Goal: Information Seeking & Learning: Learn about a topic

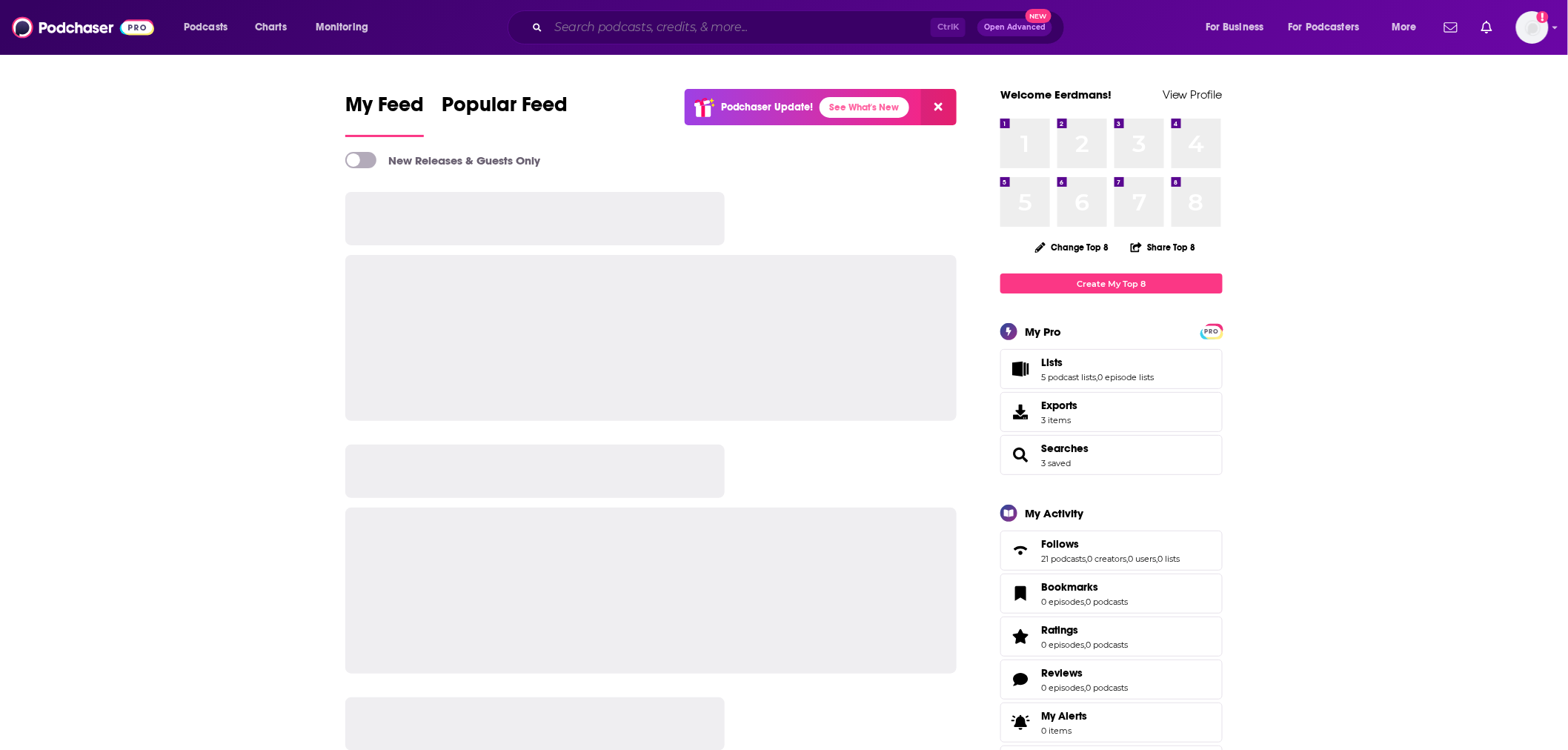
click at [618, 17] on input "Search podcasts, credits, & more..." at bounding box center [740, 28] width 383 height 24
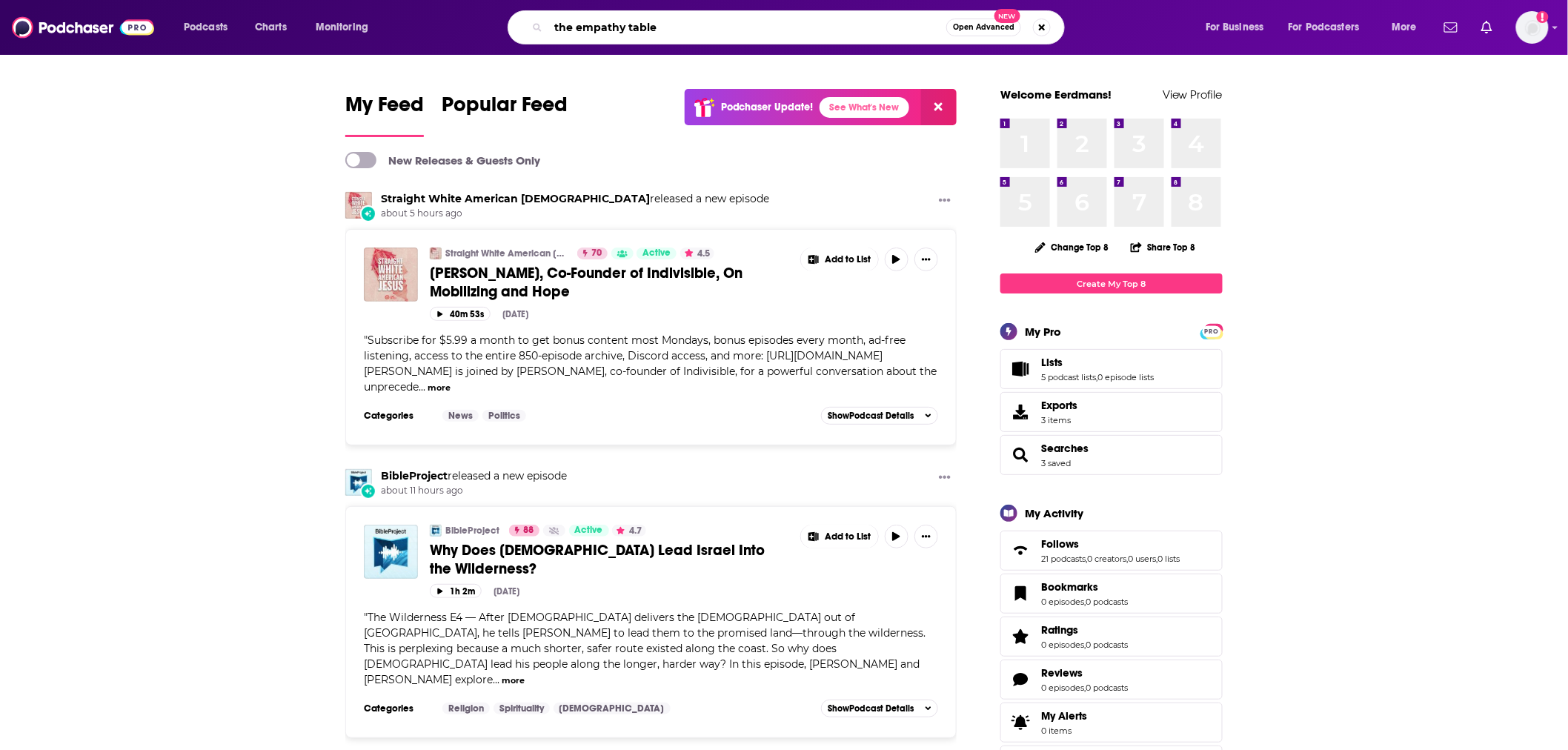
type input "the empathy table"
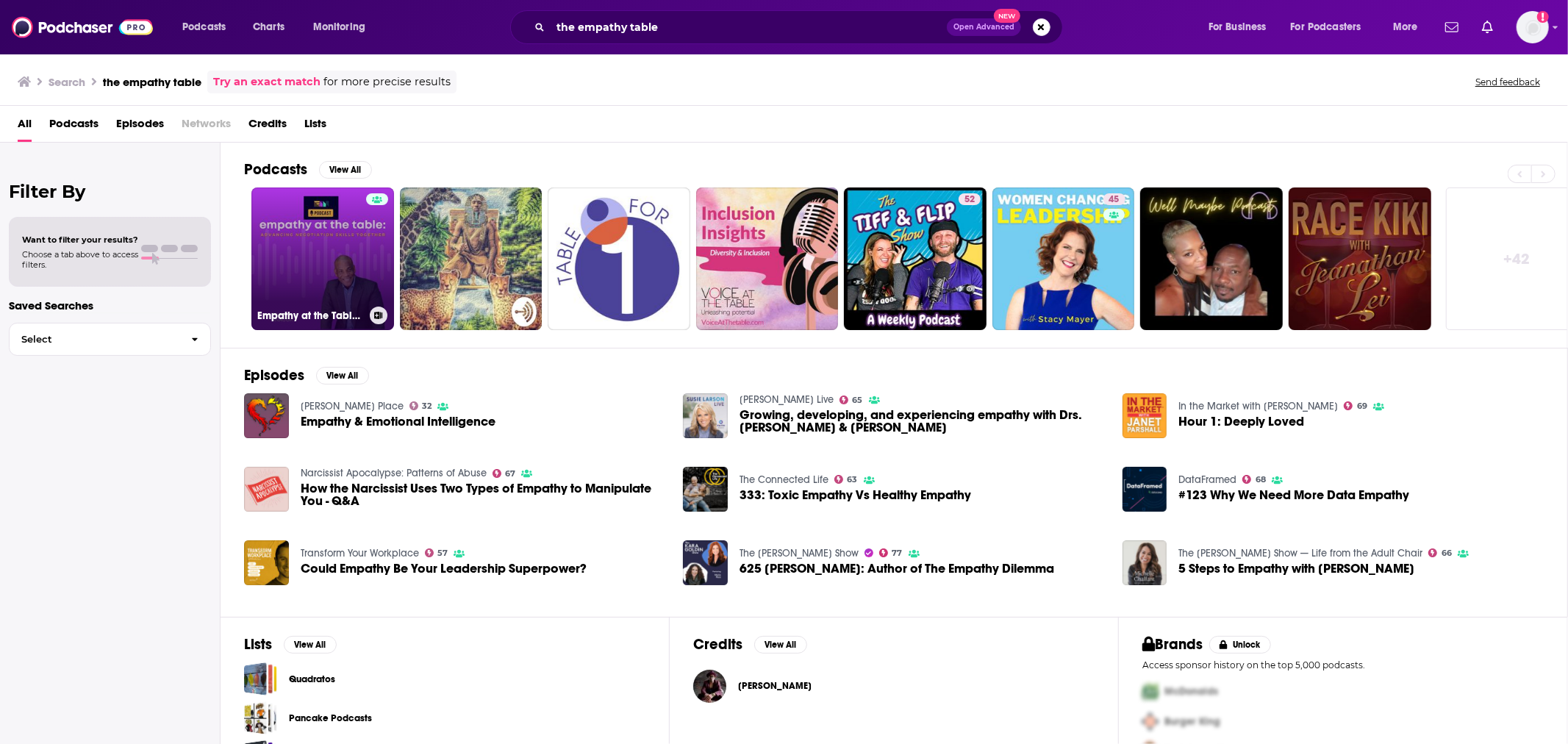
click at [332, 265] on link "Empathy at the Table: Real Conversations with People who Negotiate Every Day" at bounding box center [322, 258] width 142 height 142
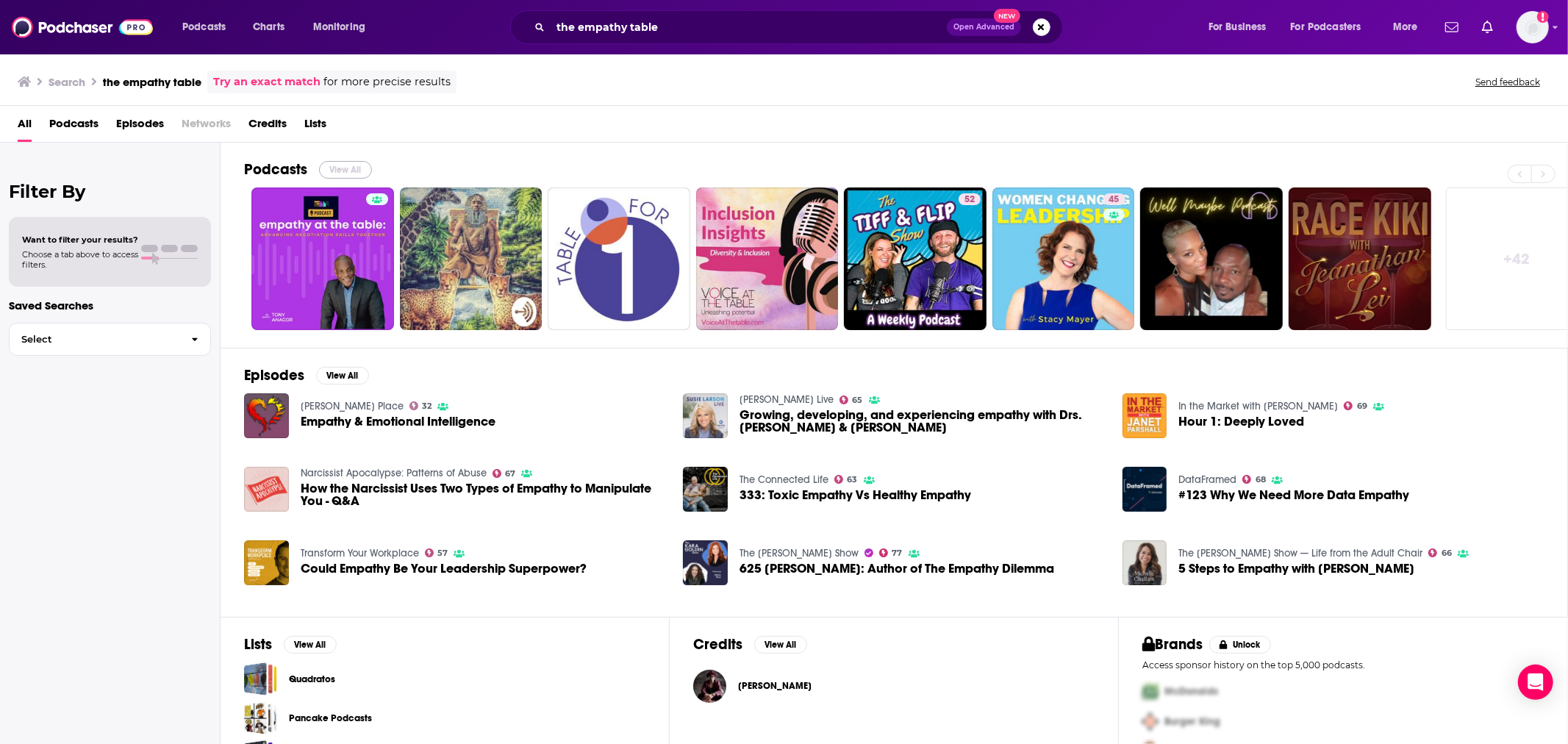
click at [331, 168] on button "View All" at bounding box center [346, 170] width 53 height 17
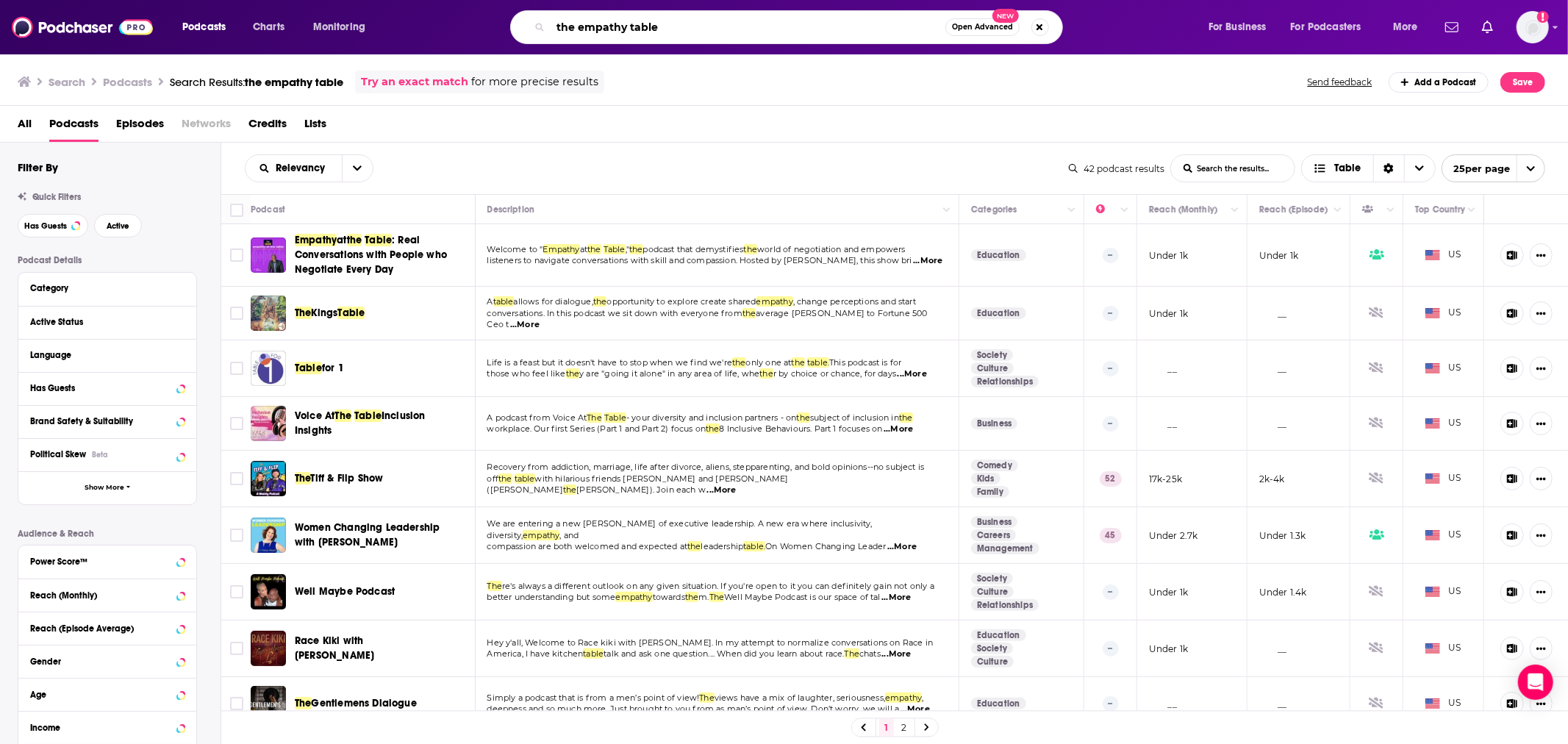
click at [636, 24] on input "the empathy table" at bounding box center [748, 28] width 395 height 24
type input "[PERSON_NAME]"
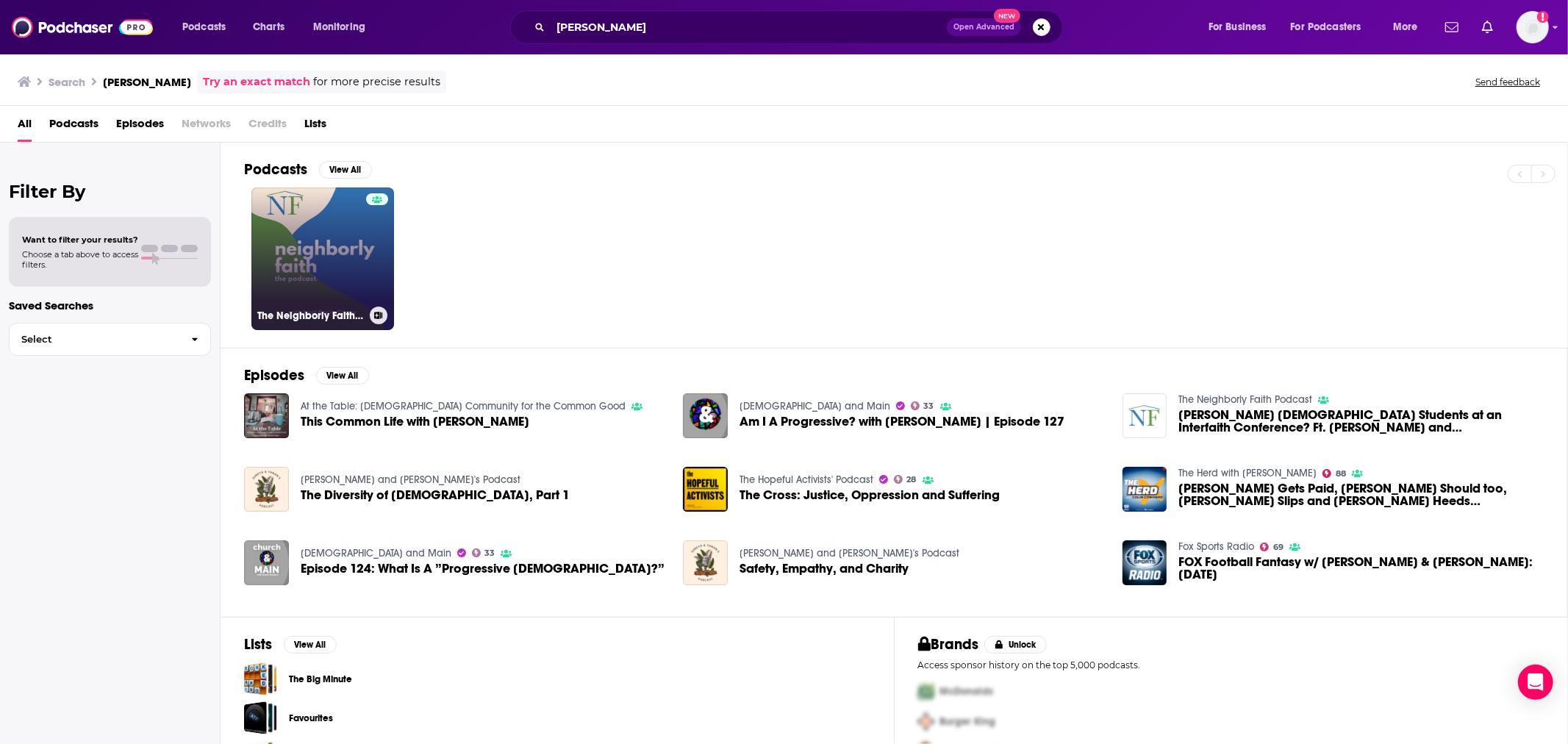
click at [358, 271] on link "The Neighborly Faith Podcast" at bounding box center [322, 258] width 142 height 142
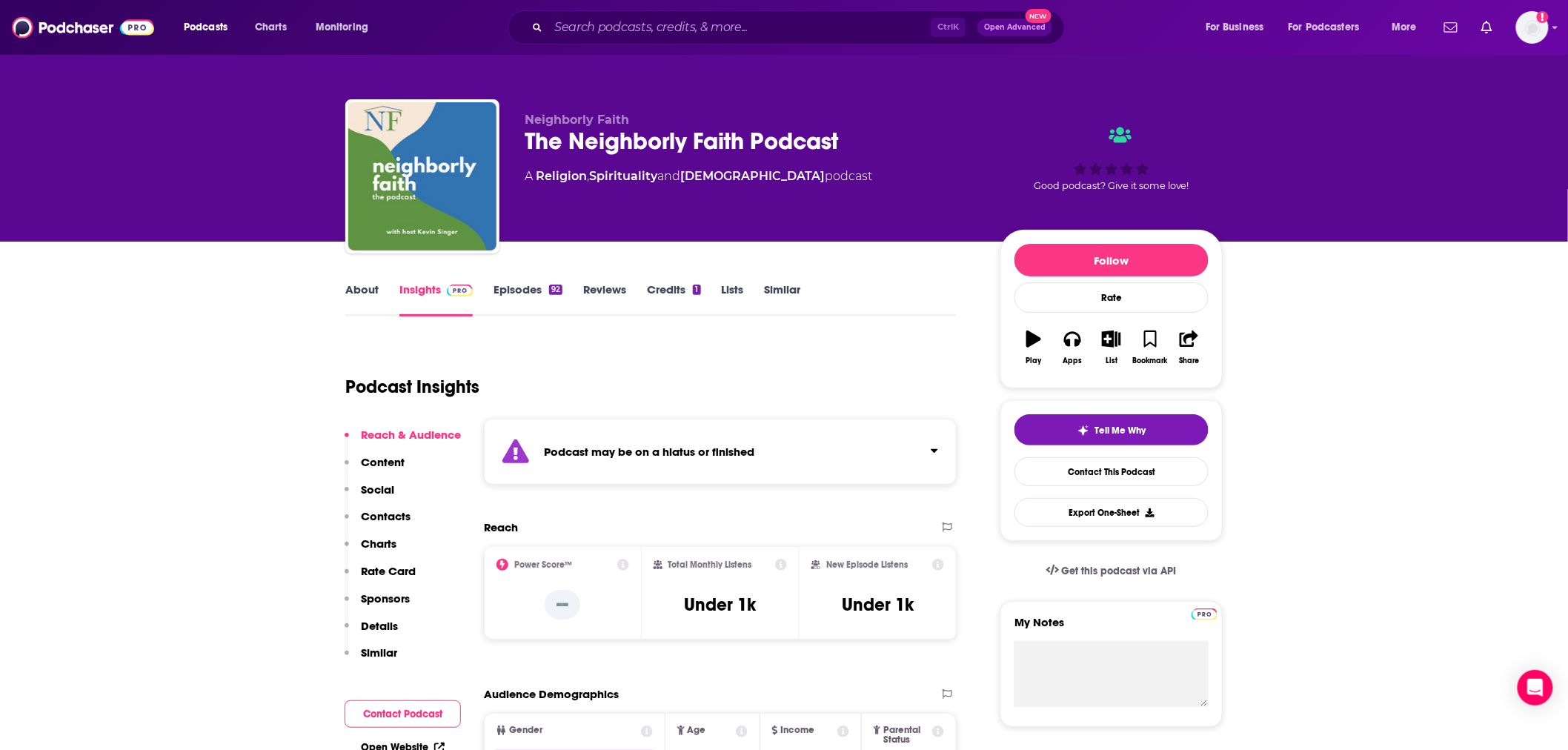
click at [505, 286] on link "Episodes 92" at bounding box center [528, 299] width 69 height 34
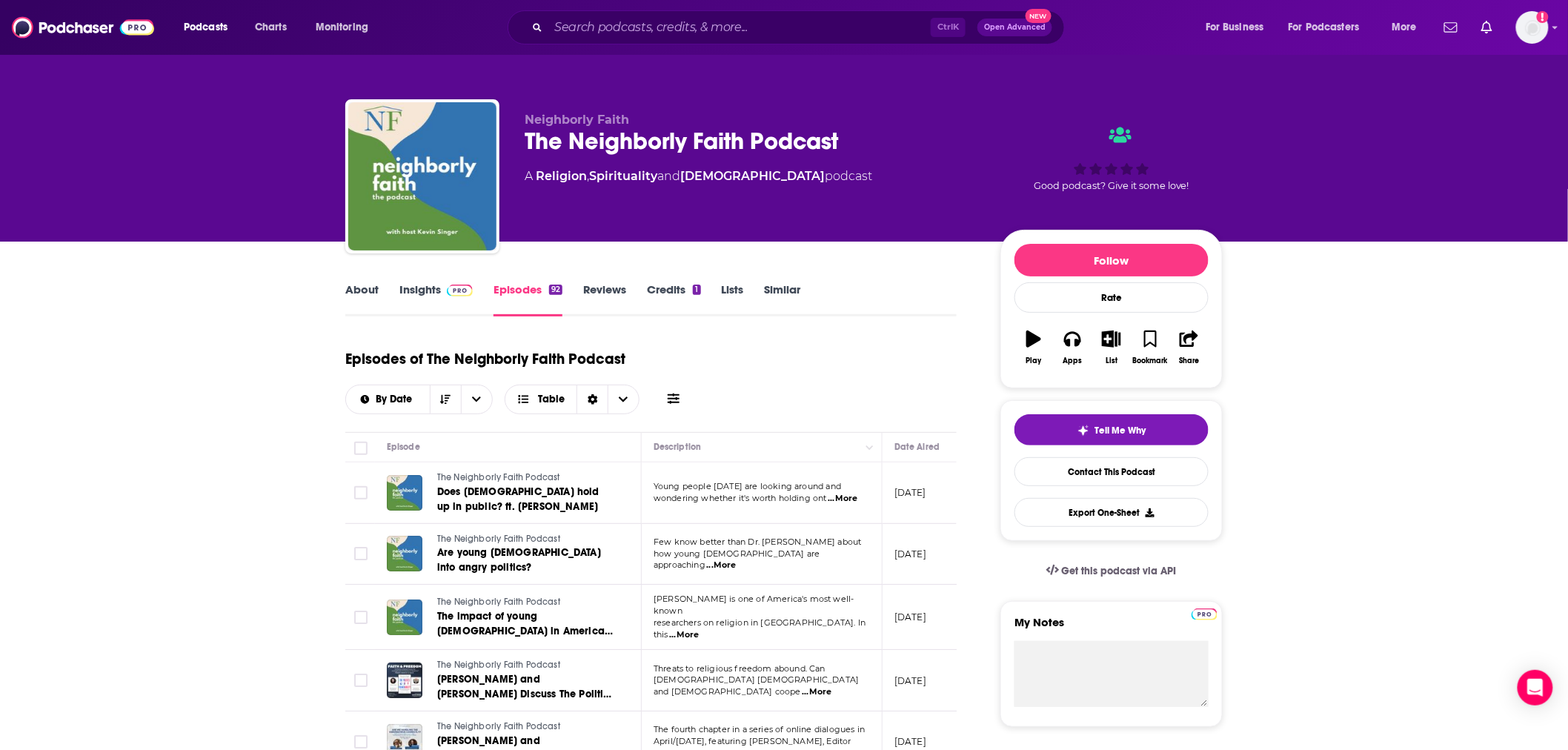
click at [775, 293] on link "Similar" at bounding box center [782, 299] width 36 height 34
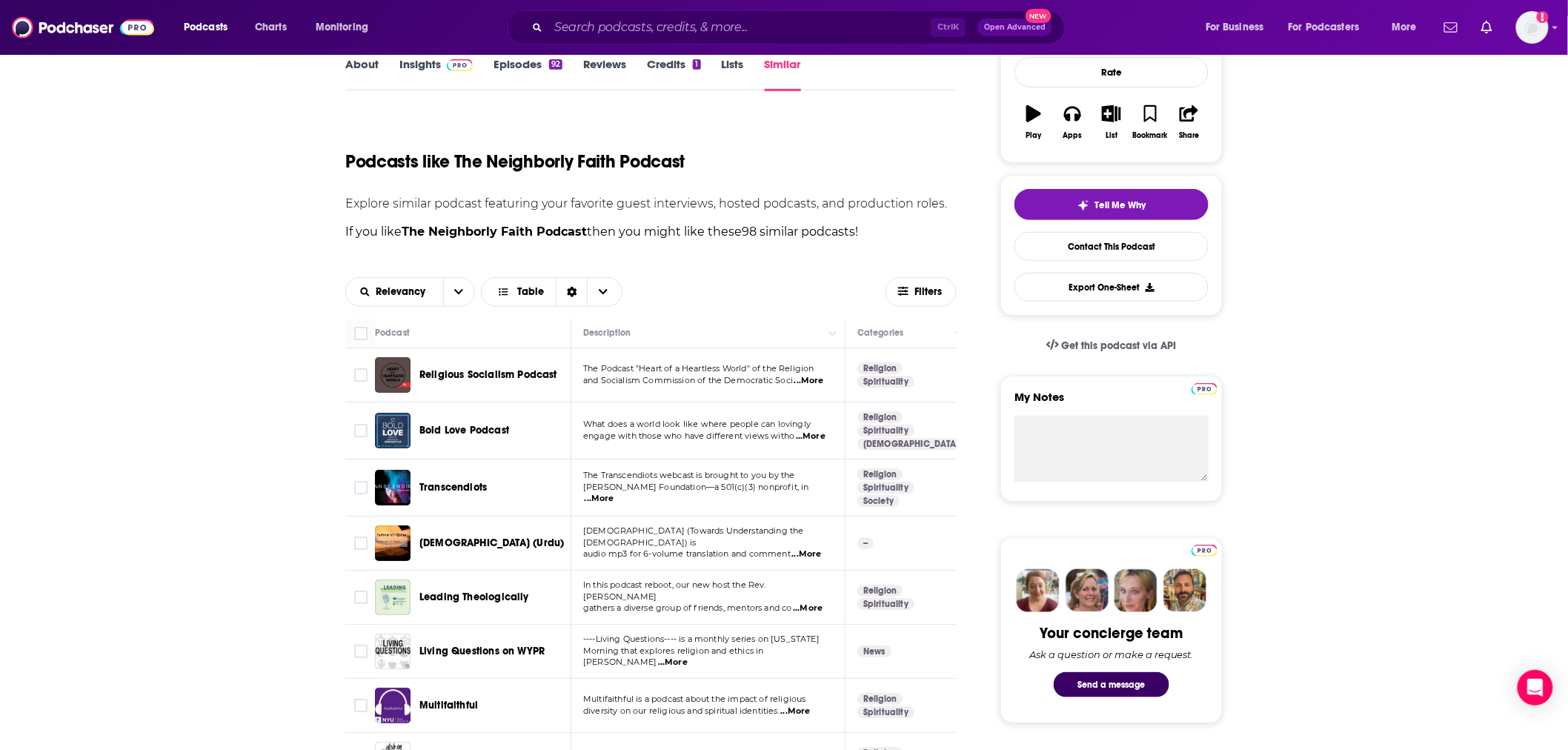
scroll to position [438, 0]
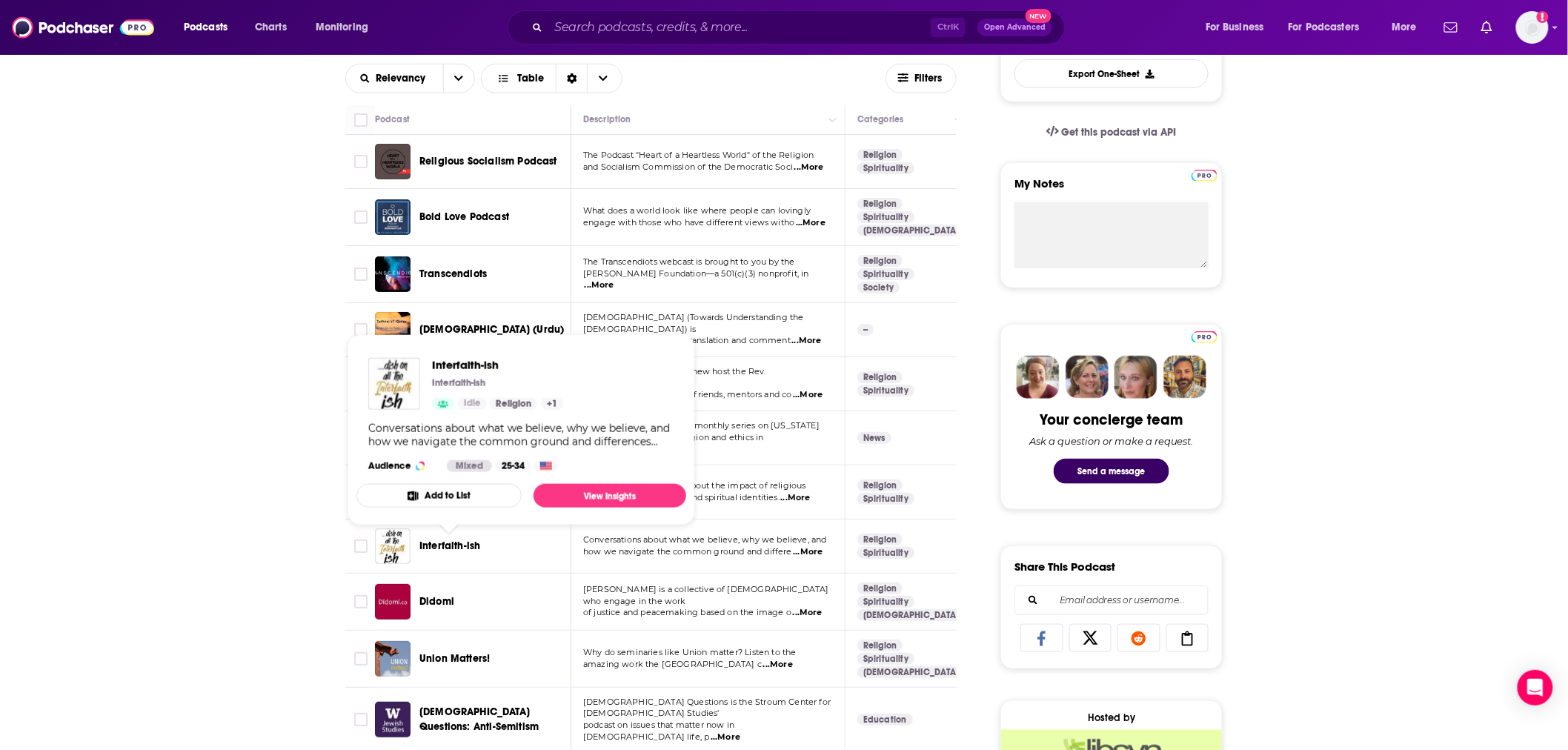
click at [448, 543] on span "Interfaith-ish" at bounding box center [450, 546] width 61 height 13
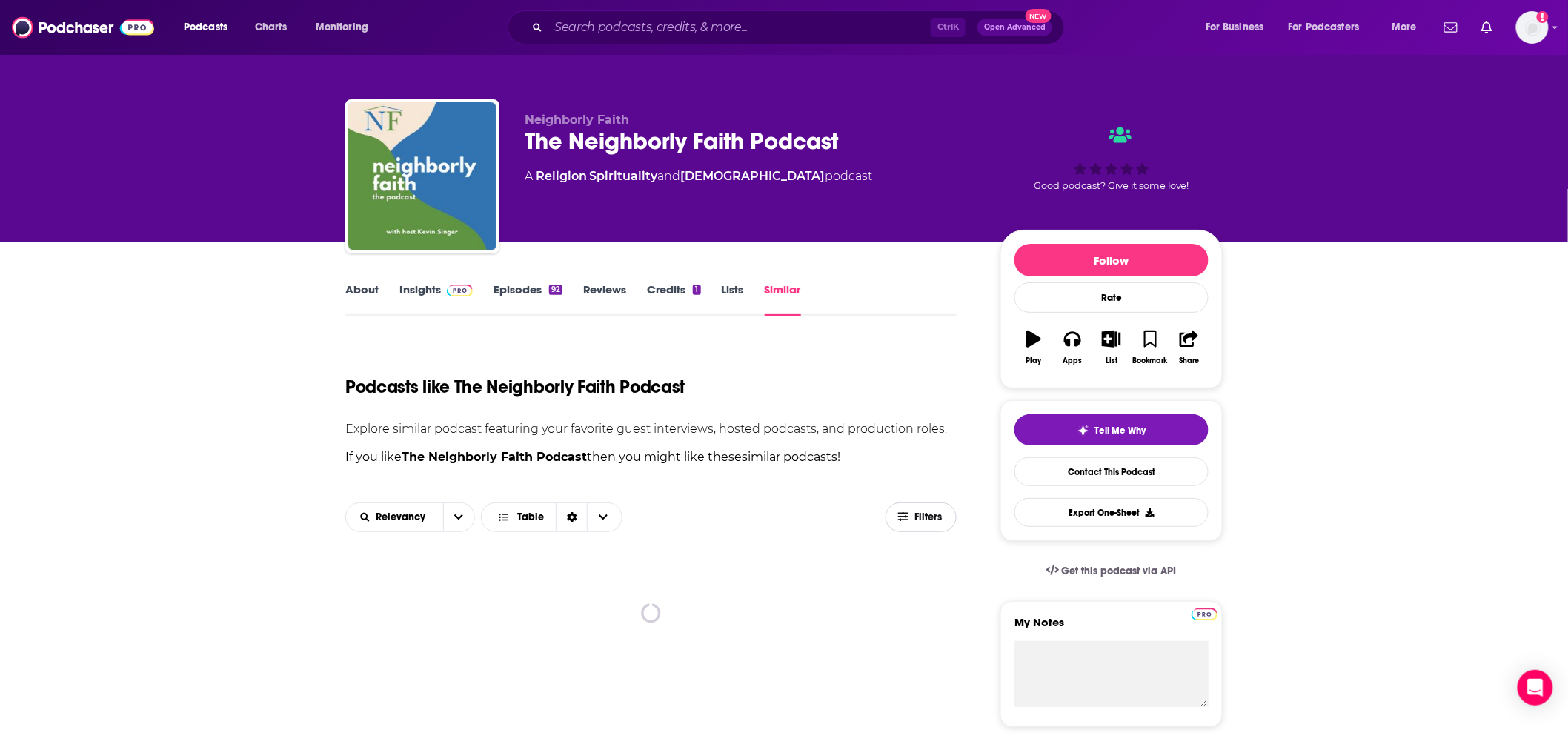
click at [927, 519] on span "Filters" at bounding box center [929, 517] width 30 height 10
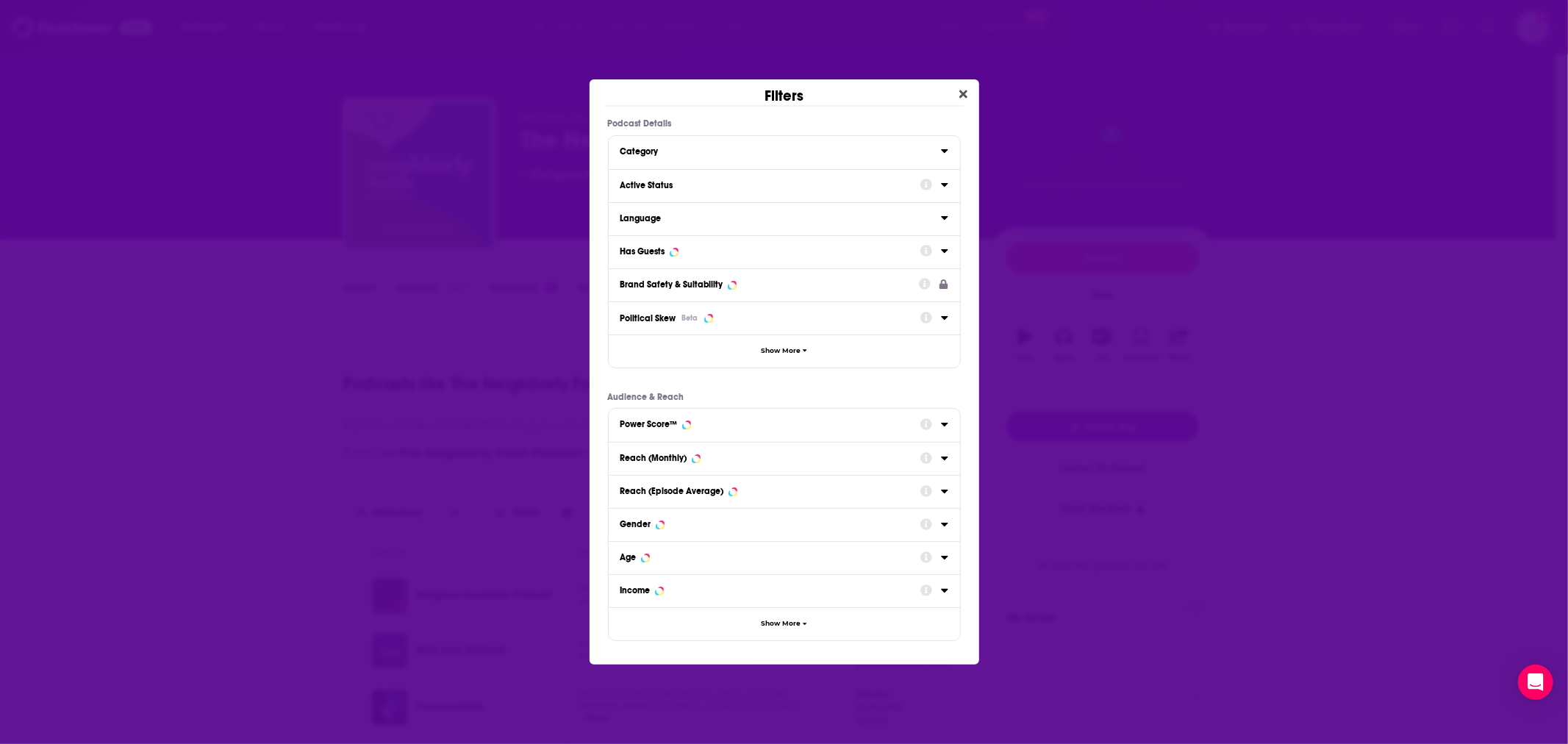
click at [714, 182] on div "Active Status" at bounding box center [765, 184] width 291 height 10
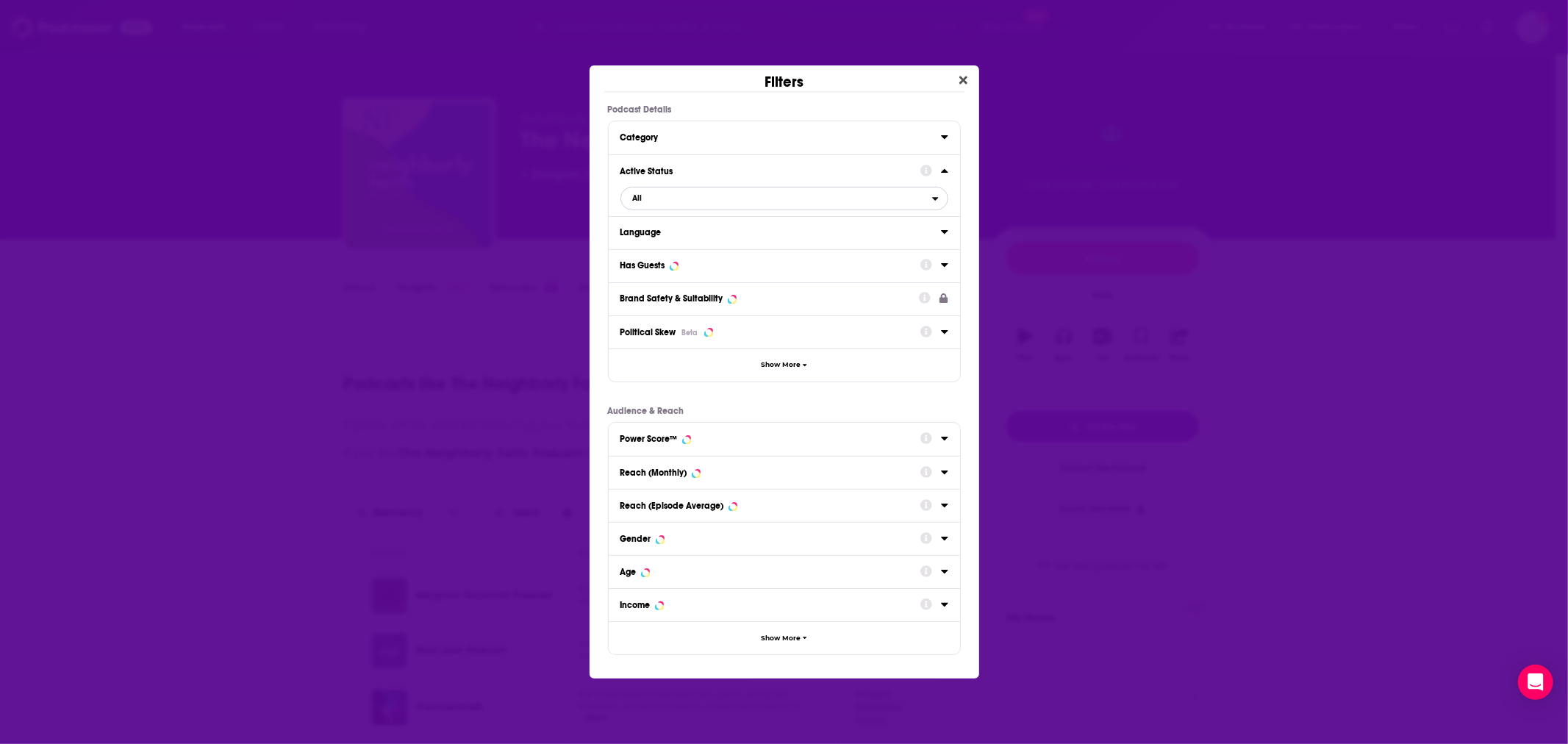
click at [709, 198] on span "All" at bounding box center [776, 198] width 311 height 19
click at [655, 248] on span "Active" at bounding box center [709, 246] width 163 height 8
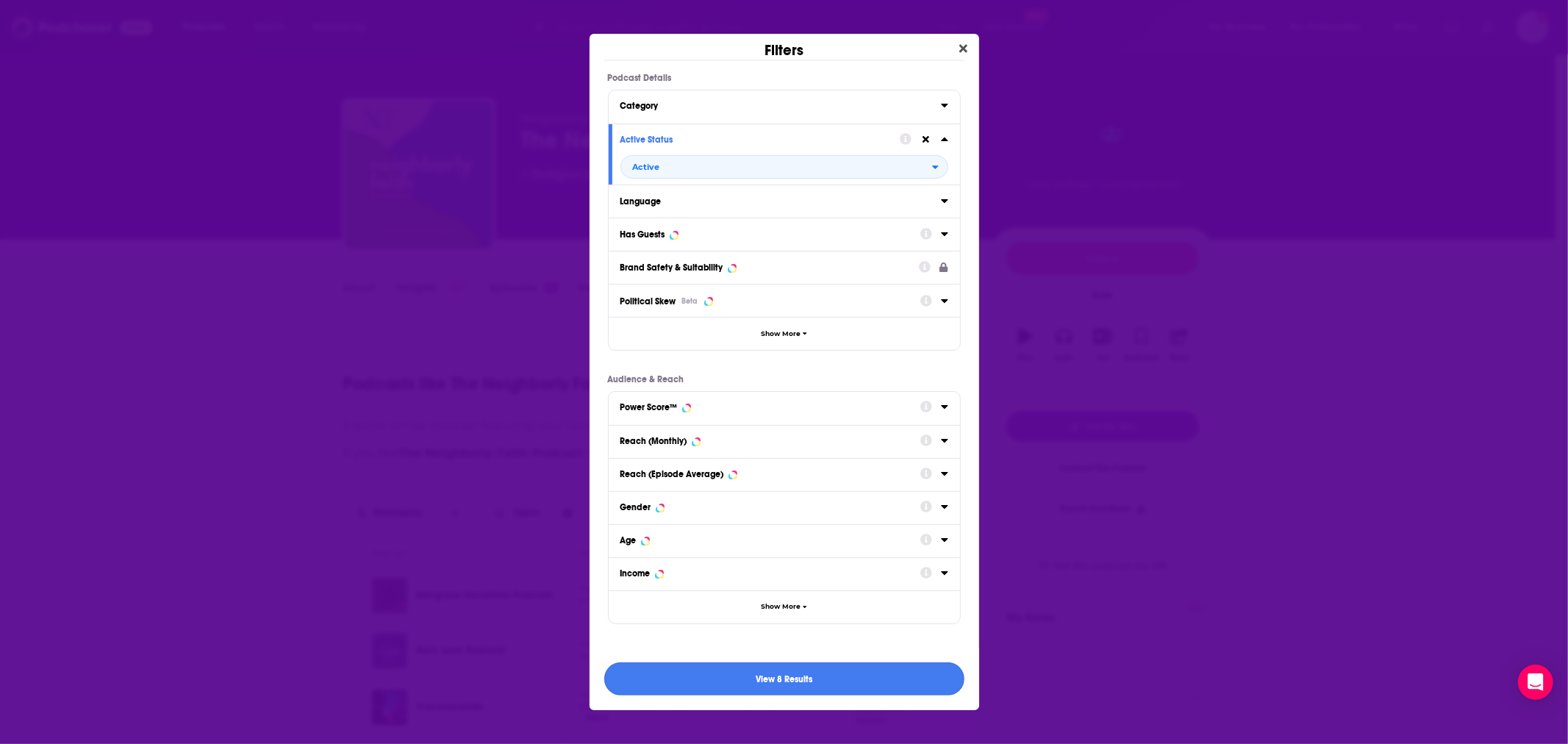
click at [831, 673] on button "View 8 Results" at bounding box center [784, 679] width 361 height 33
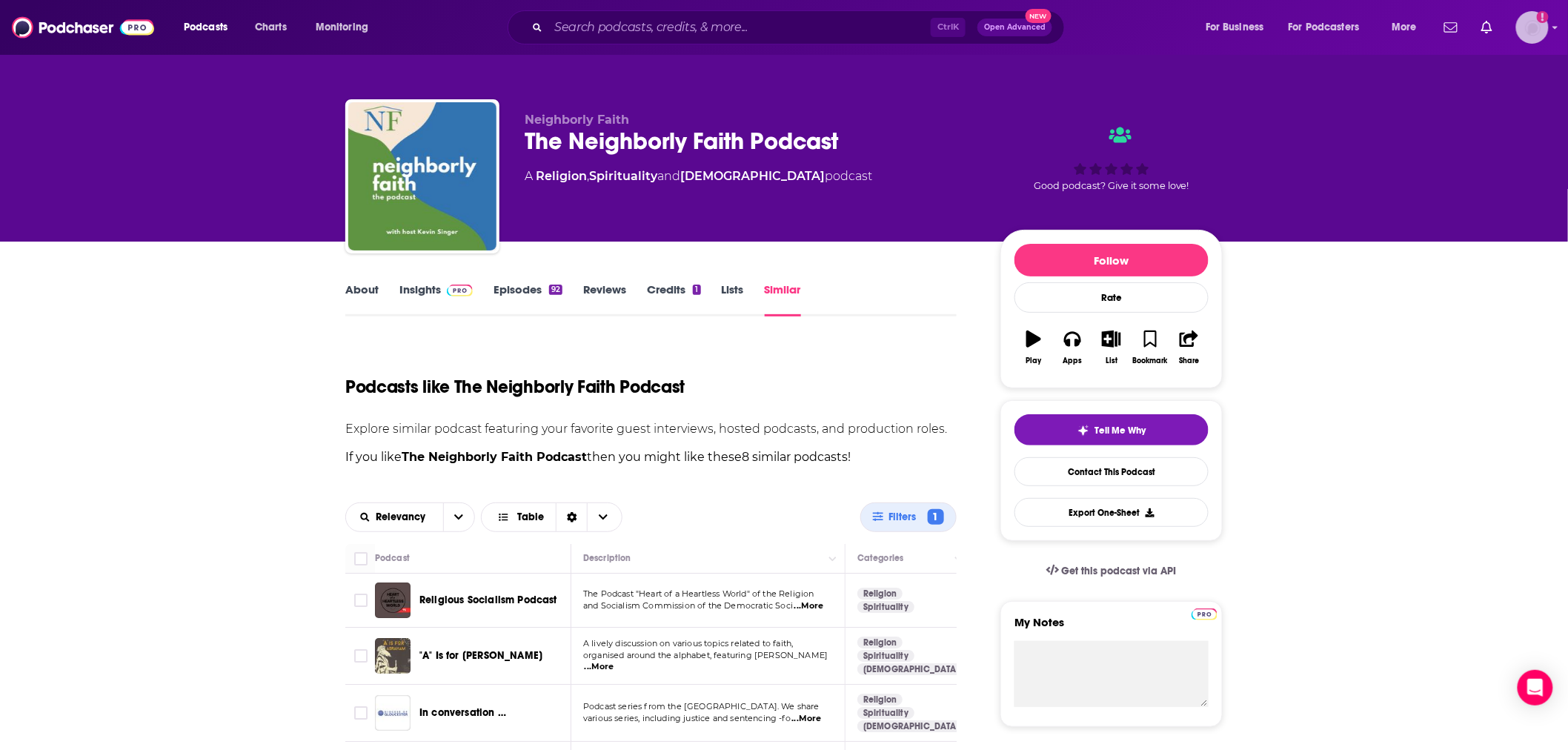
click at [1536, 31] on img "Logged in as eerdmans" at bounding box center [1532, 27] width 32 height 32
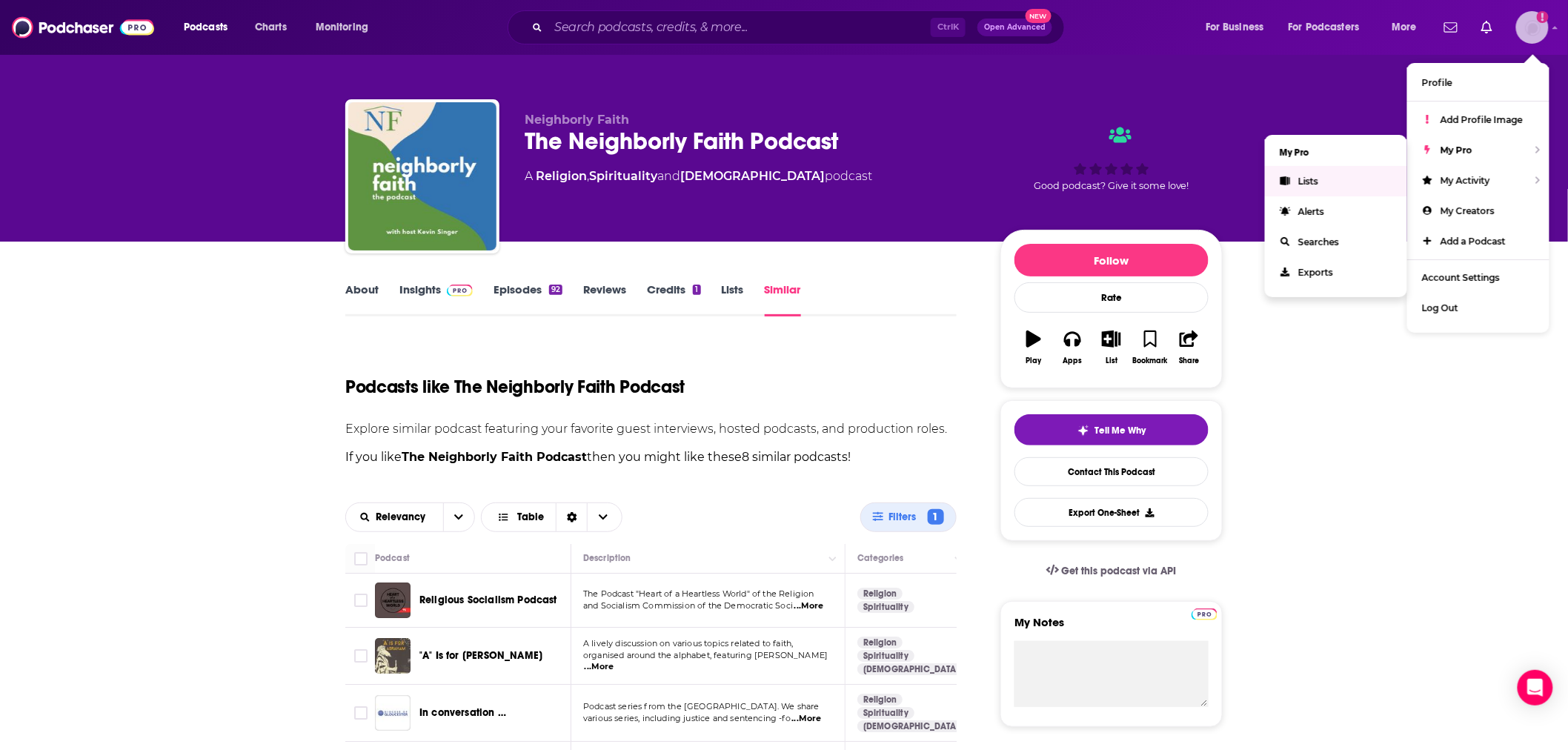
click at [1317, 173] on link "Lists" at bounding box center [1336, 181] width 142 height 31
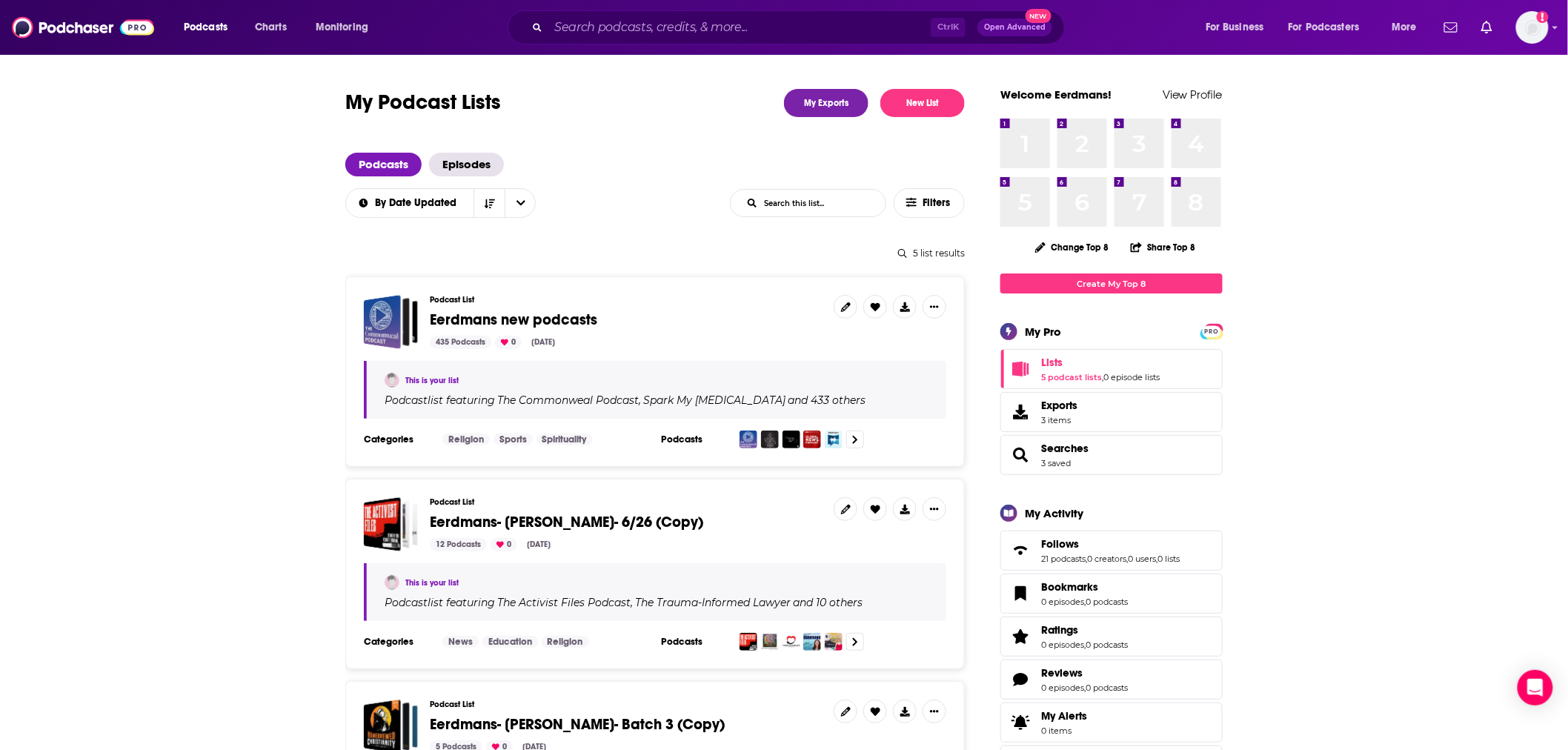
click at [563, 314] on span "Eerdmans new podcasts" at bounding box center [513, 320] width 167 height 18
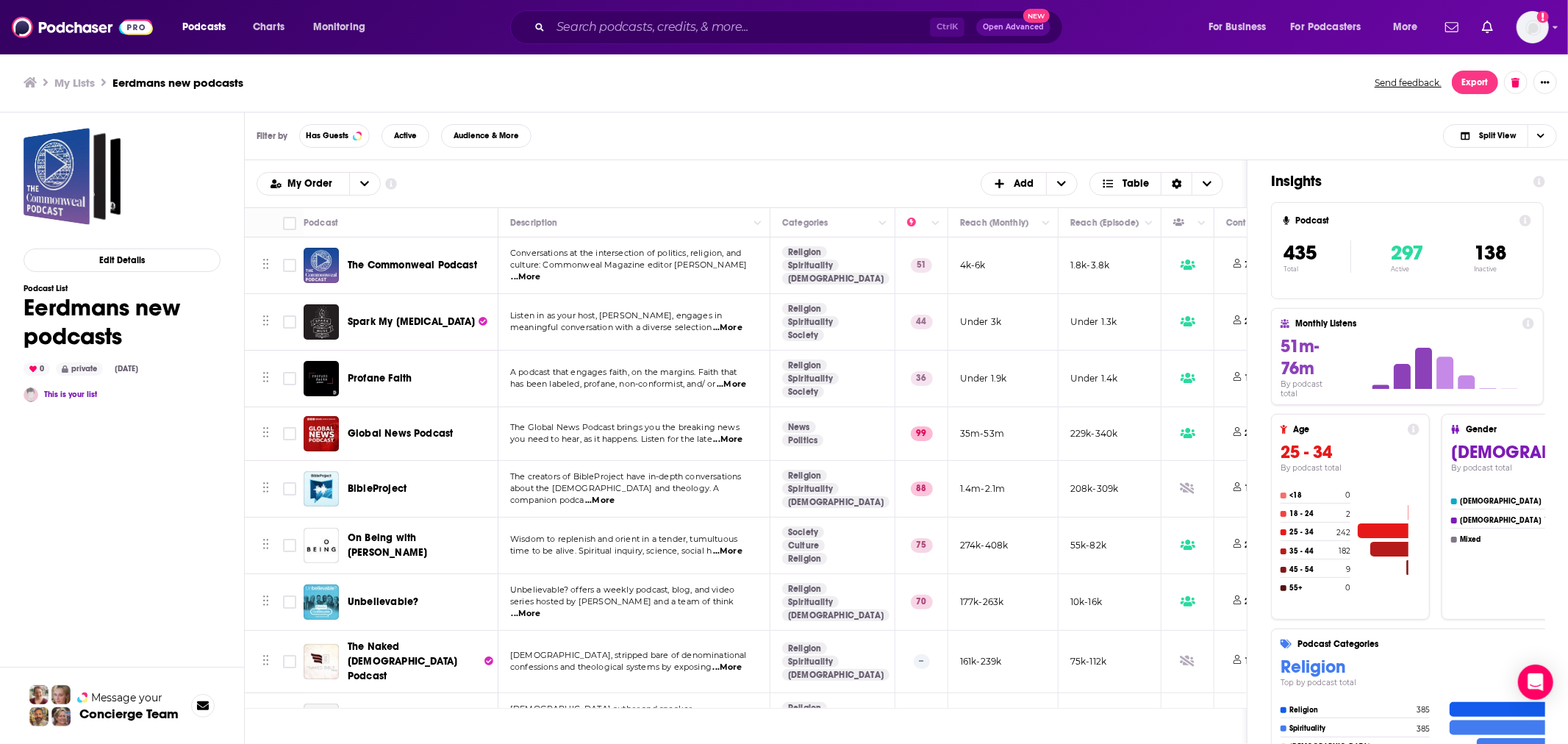
scroll to position [217, 0]
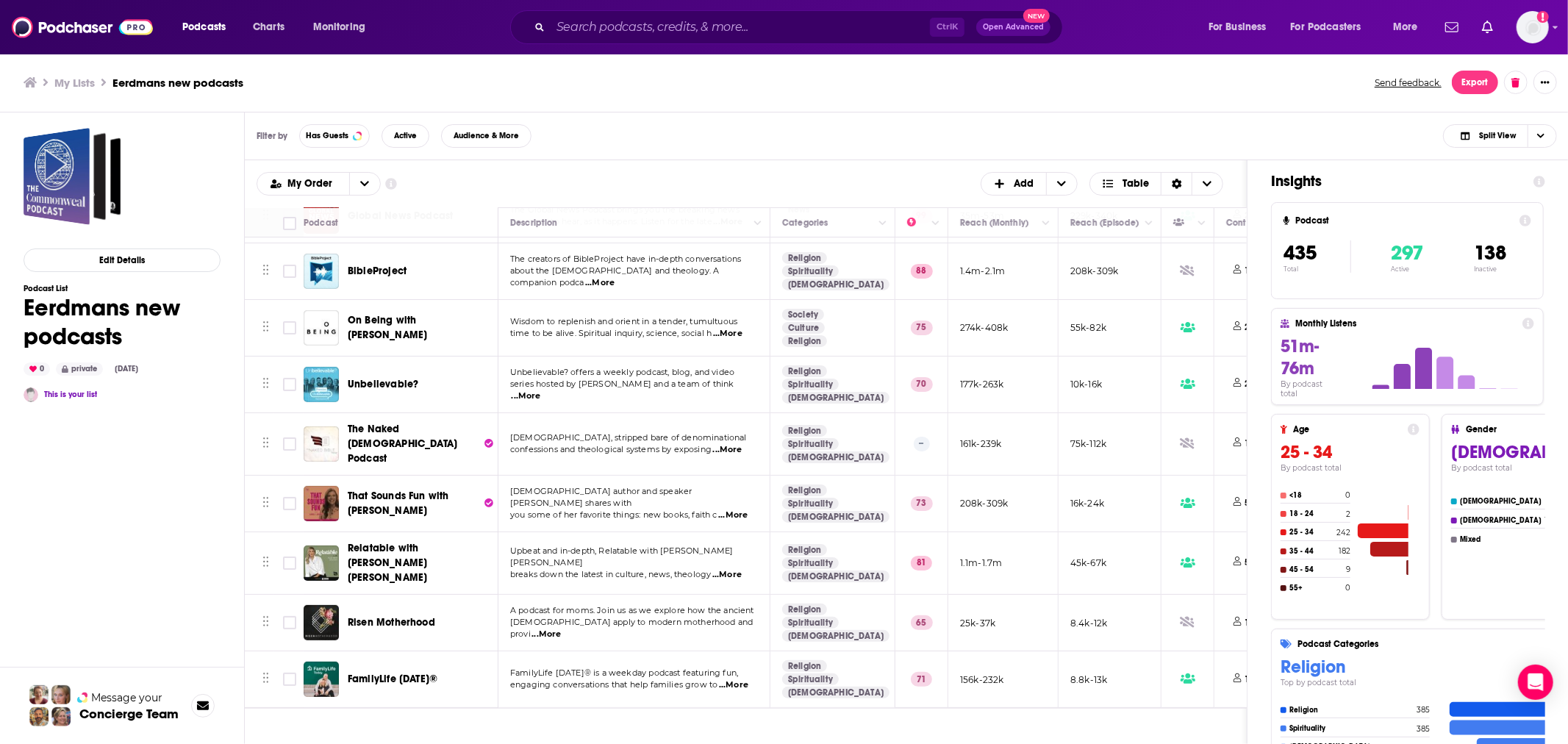
click at [730, 569] on span "...More" at bounding box center [728, 574] width 29 height 12
click at [183, 527] on div "Edit Details Podcast List [PERSON_NAME] new podcasts 0 private [DATE] This is y…" at bounding box center [122, 491] width 197 height 727
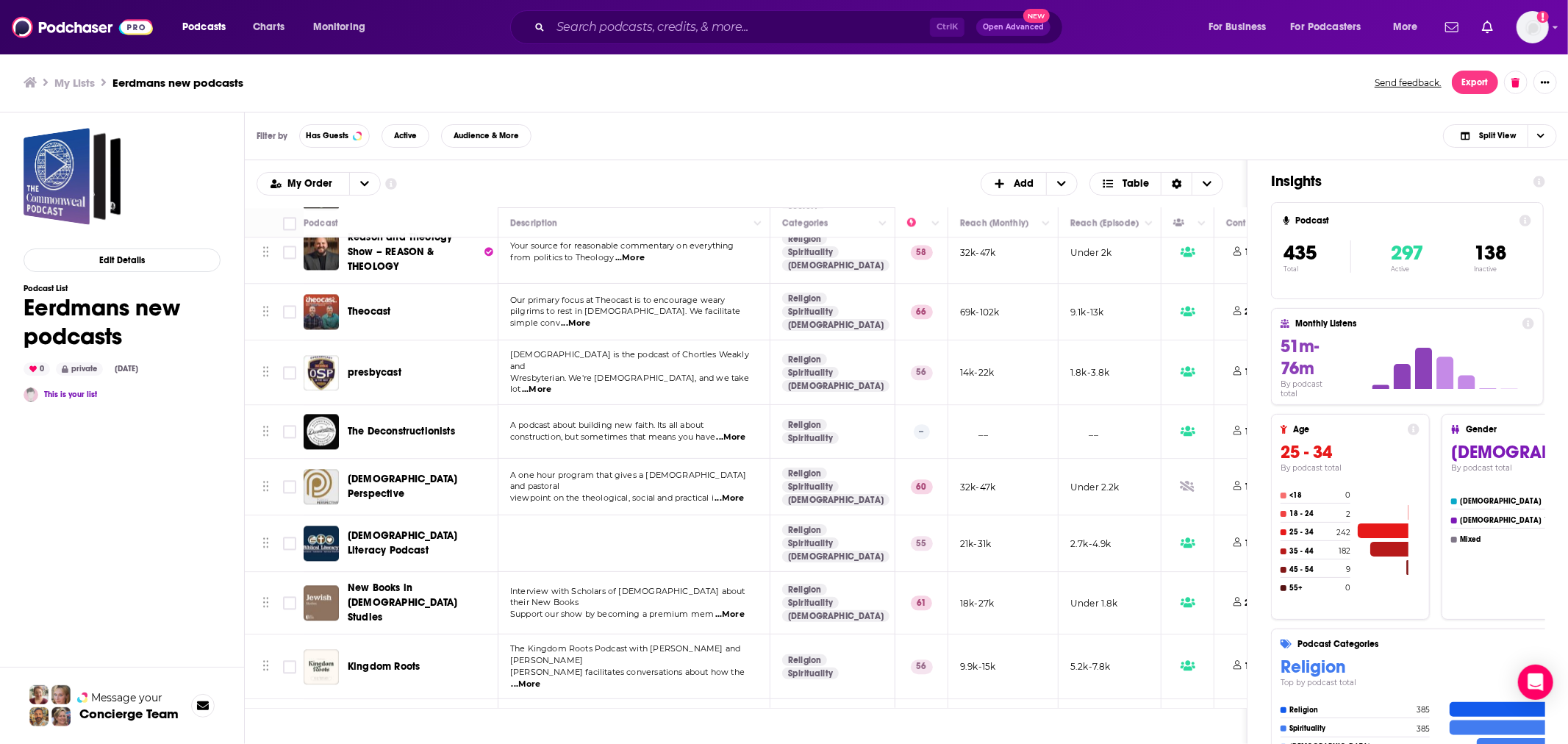
scroll to position [3048, 0]
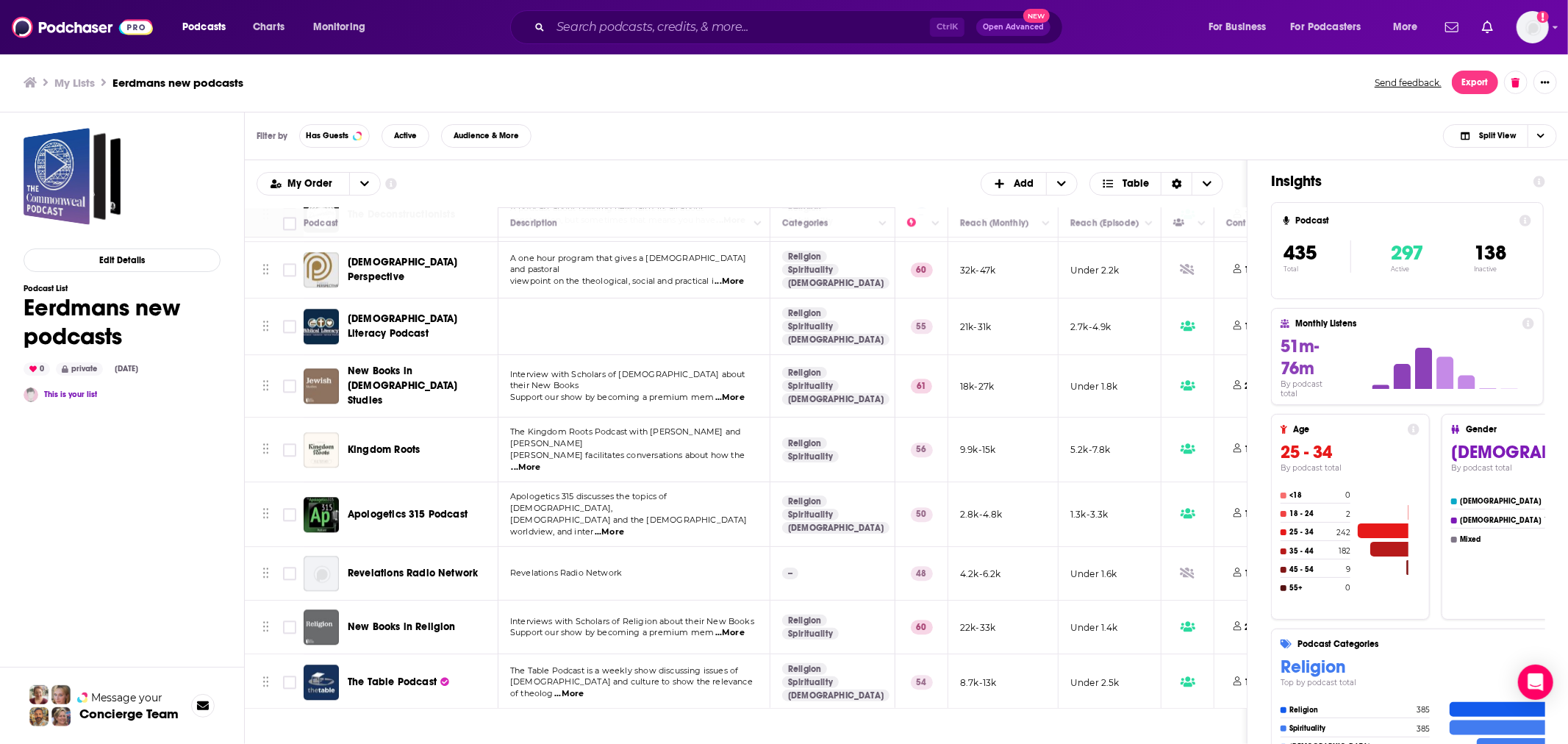
click at [584, 688] on span "...More" at bounding box center [569, 694] width 29 height 12
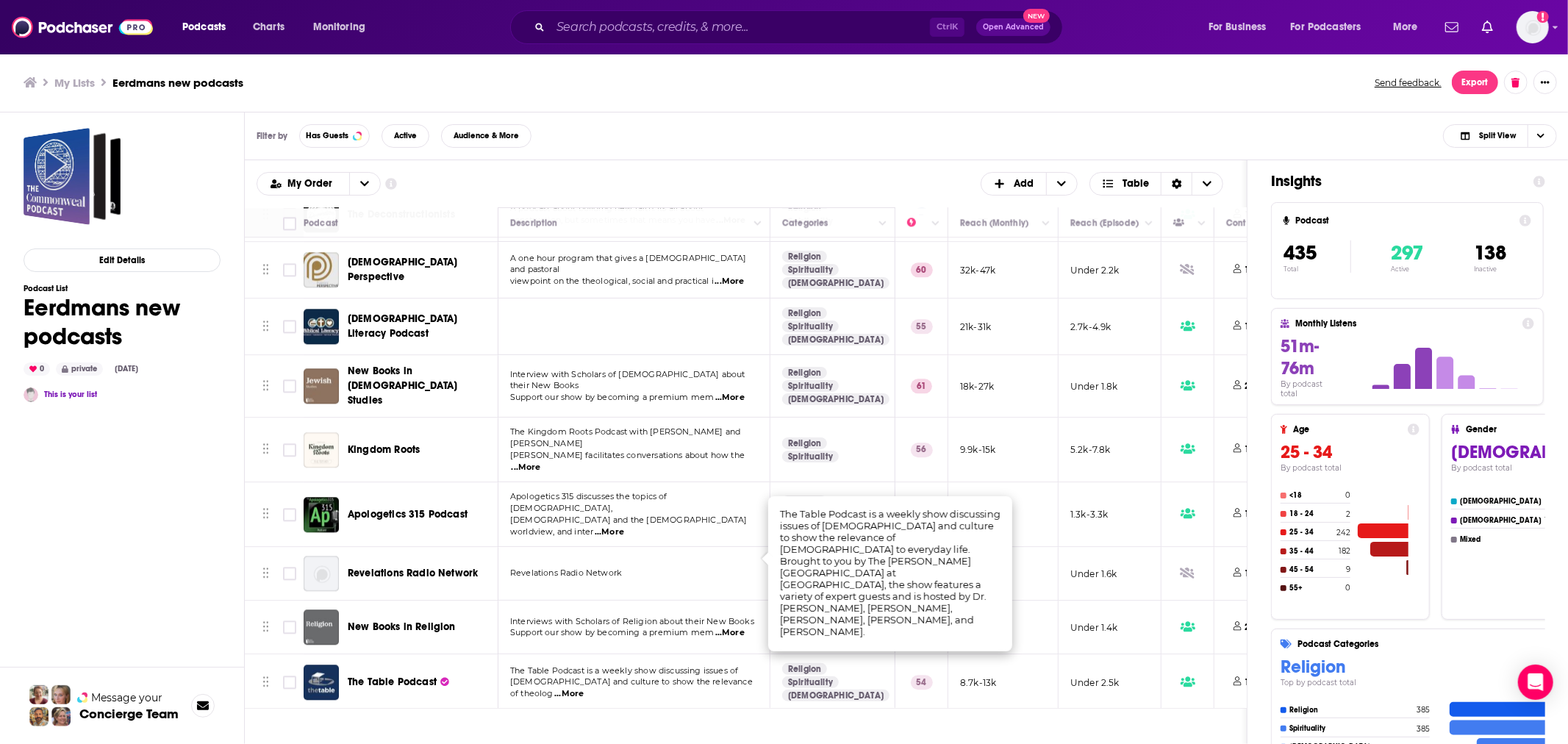
click at [673, 676] on p "[DEMOGRAPHIC_DATA] and culture to show the relevance of theolog ...More" at bounding box center [633, 688] width 247 height 24
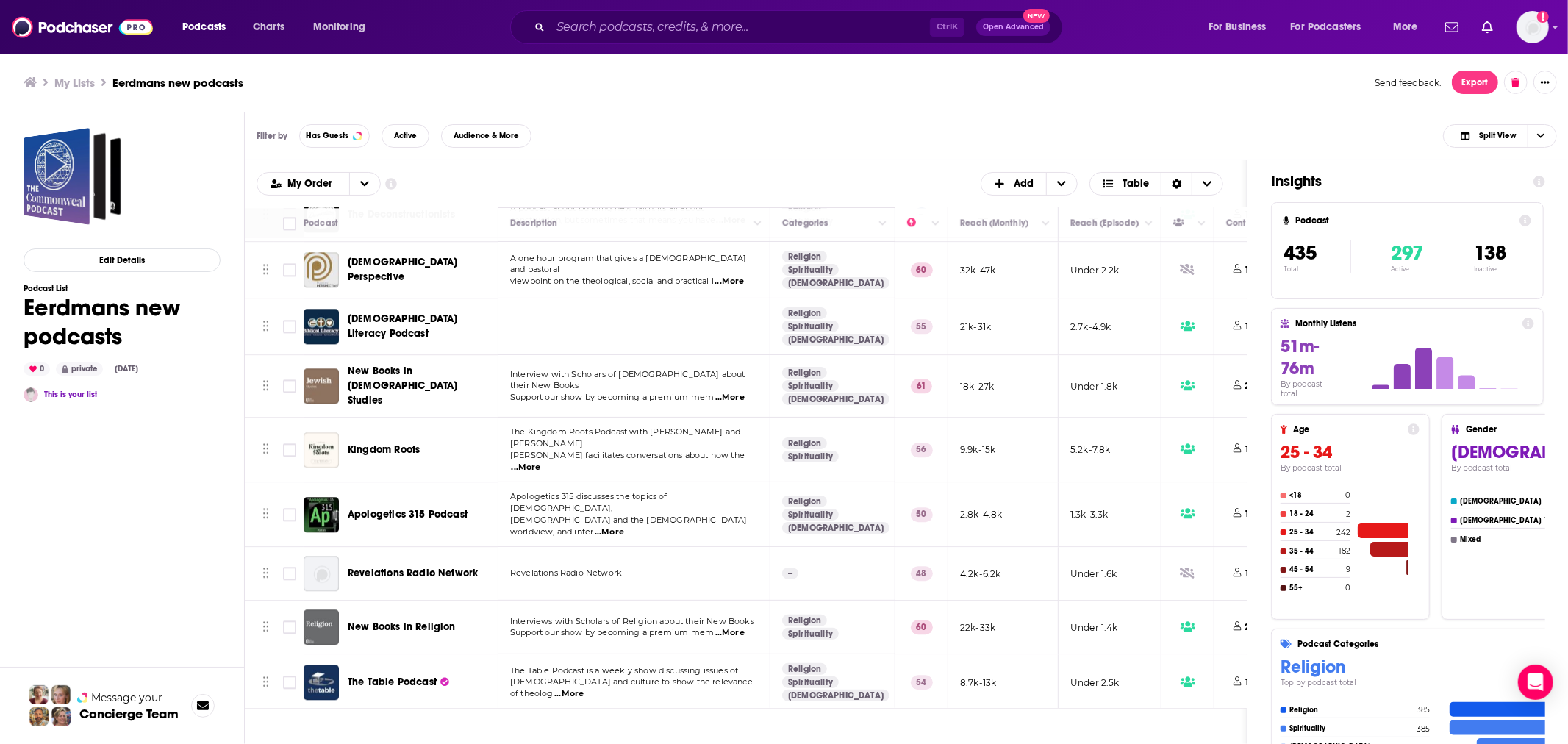
scroll to position [3267, 0]
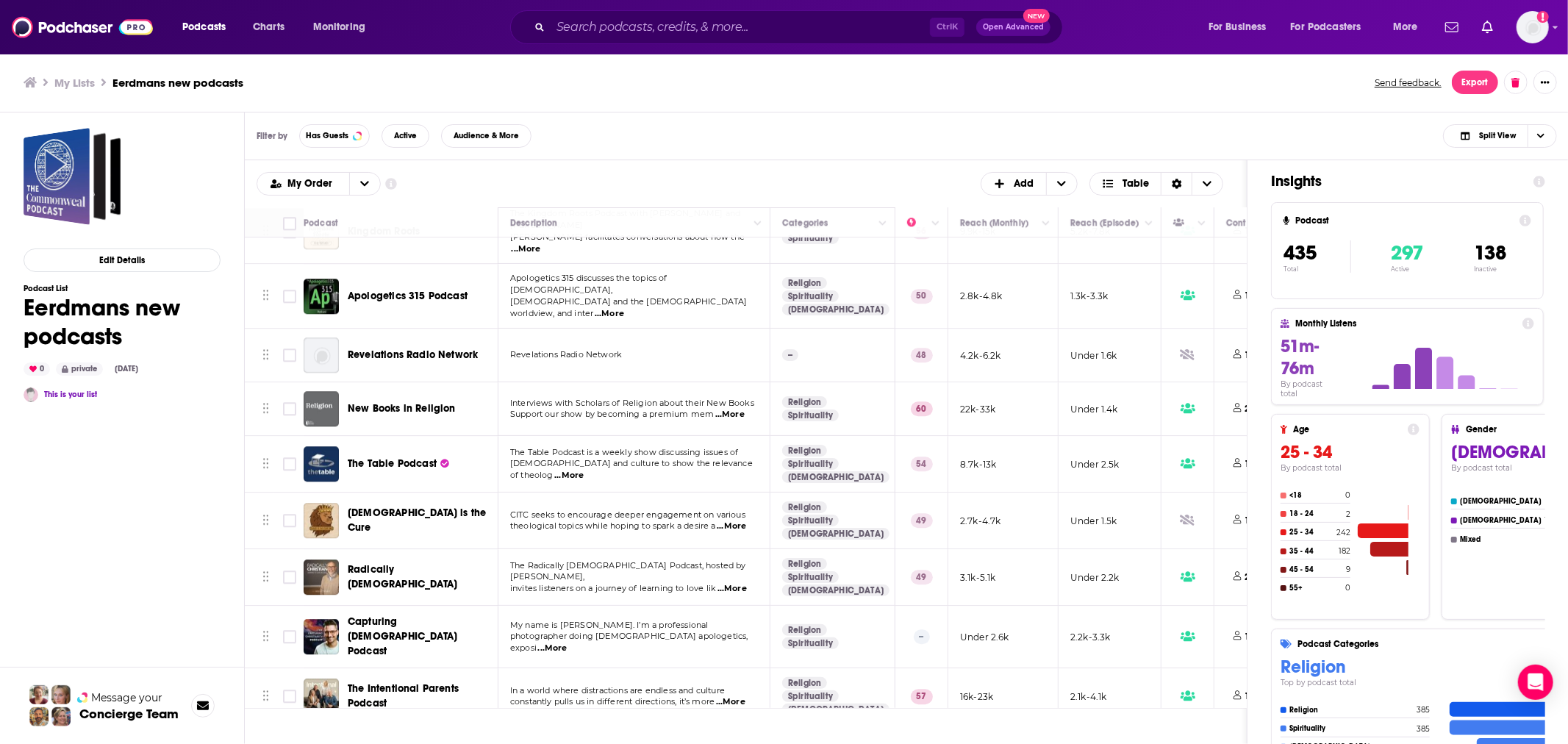
click at [731, 583] on span "...More" at bounding box center [732, 589] width 29 height 12
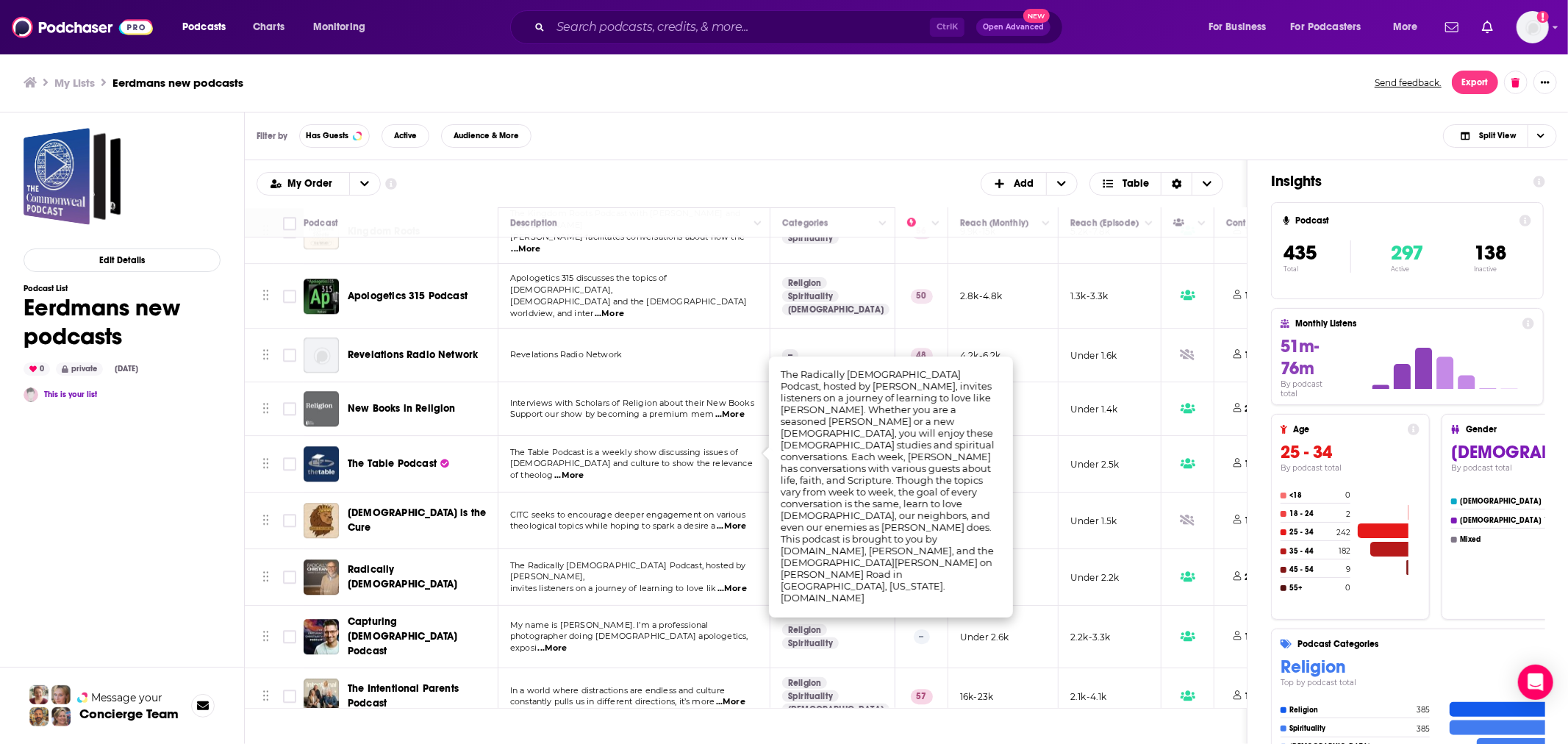
click at [550, 583] on span "invites listeners on a journey of learning to love lik" at bounding box center [613, 588] width 206 height 10
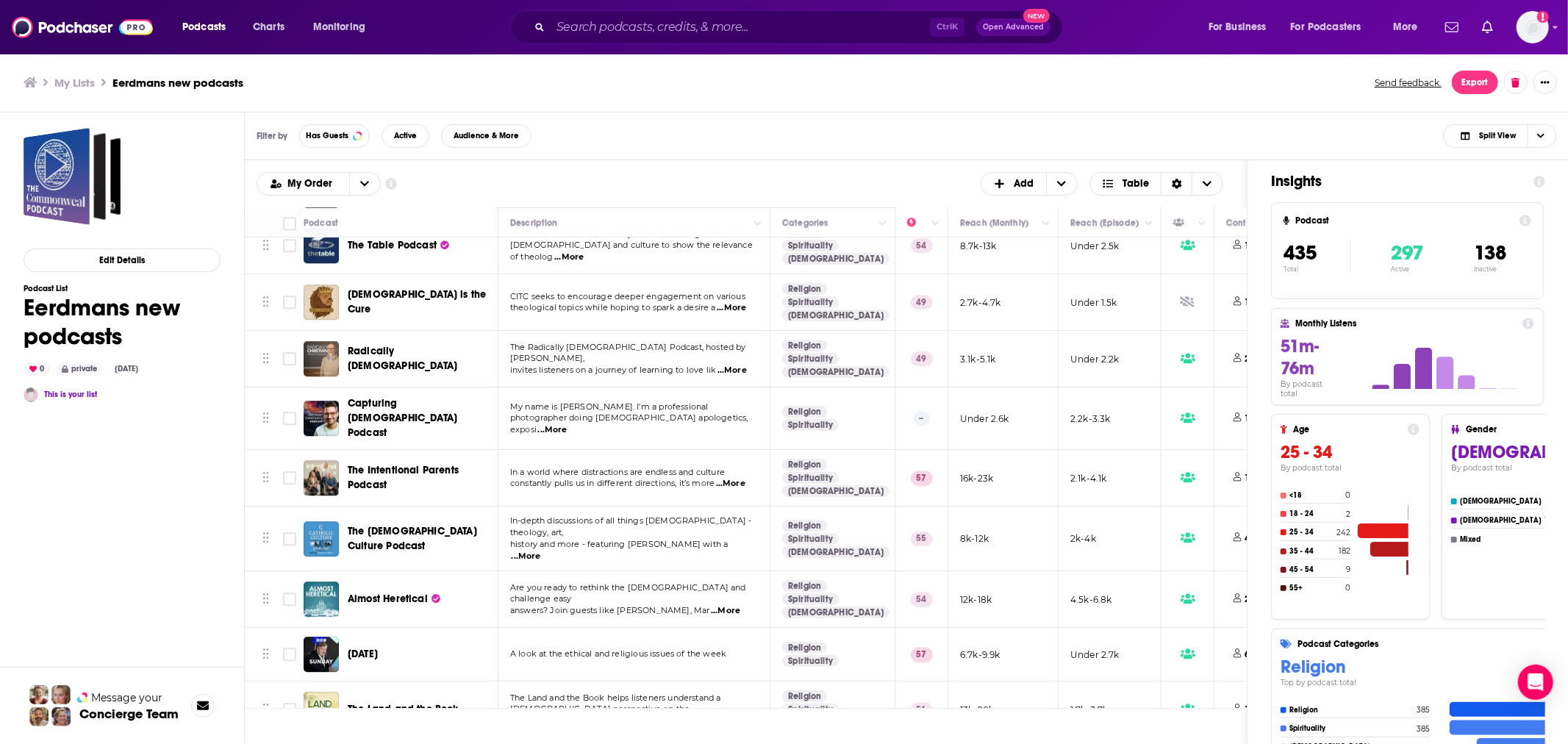
scroll to position [3703, 0]
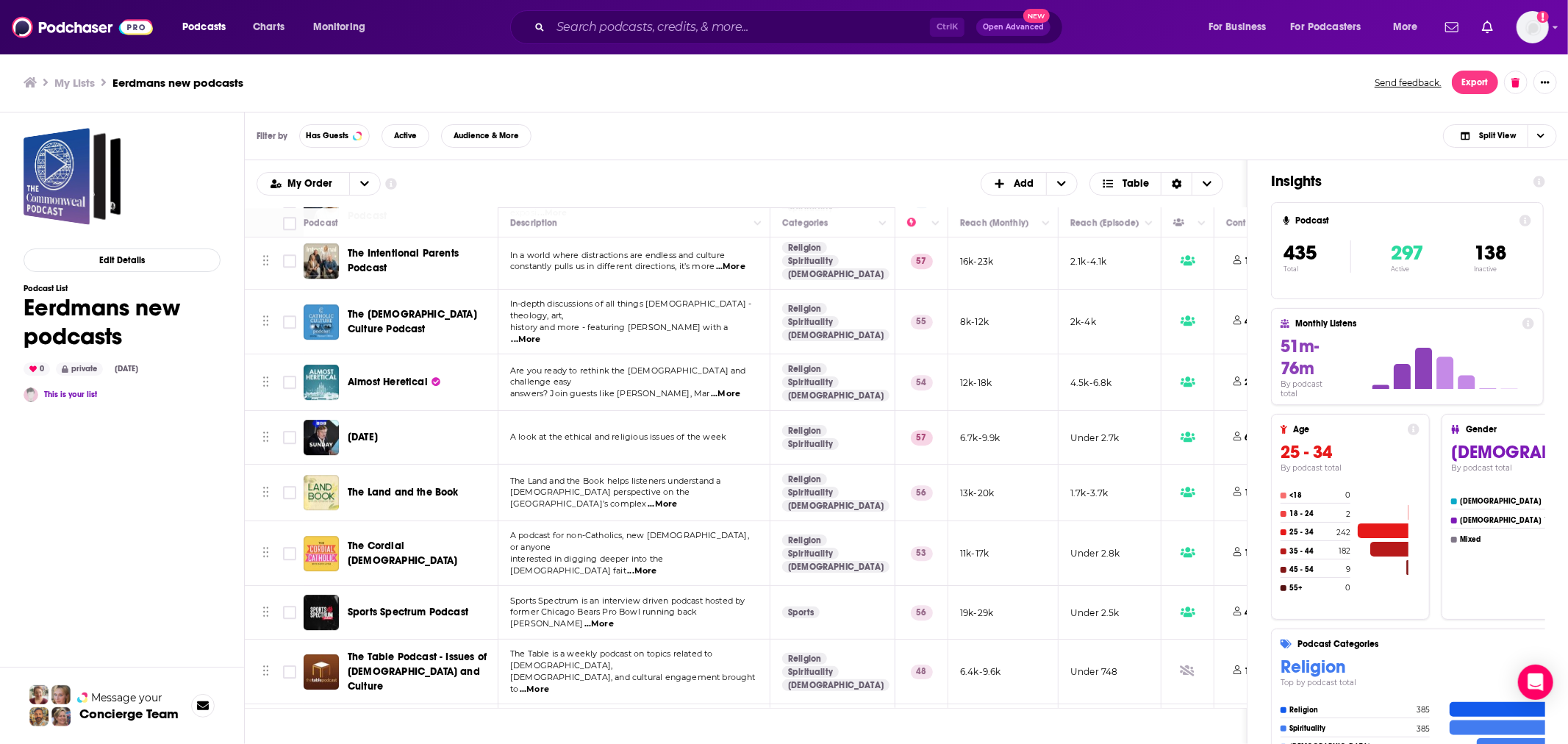
click at [550, 683] on span "...More" at bounding box center [535, 689] width 29 height 12
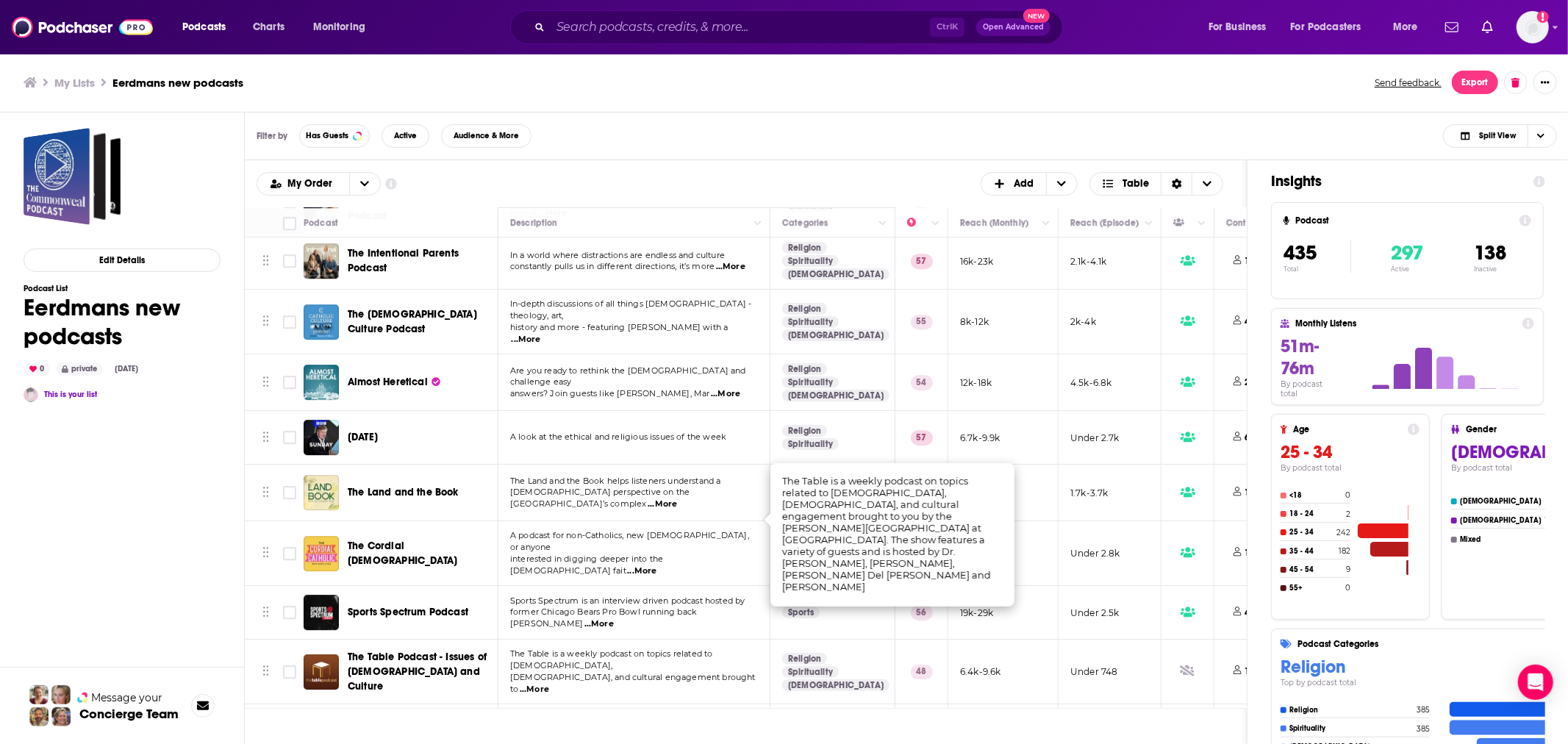
click at [649, 639] on td "The Table is a weekly podcast on topics related to [DEMOGRAPHIC_DATA], [DEMOGRA…" at bounding box center [634, 672] width 272 height 65
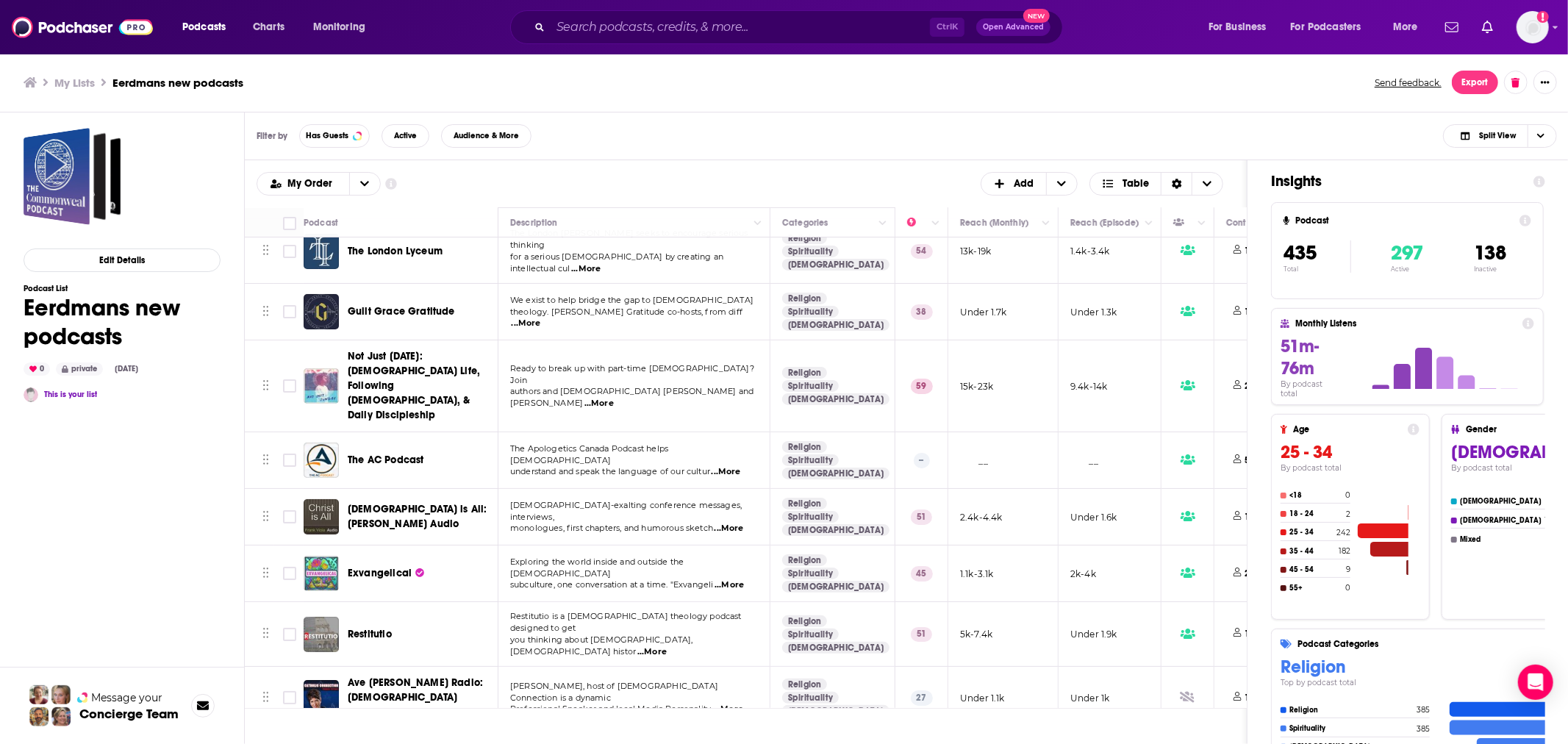
scroll to position [5010, 0]
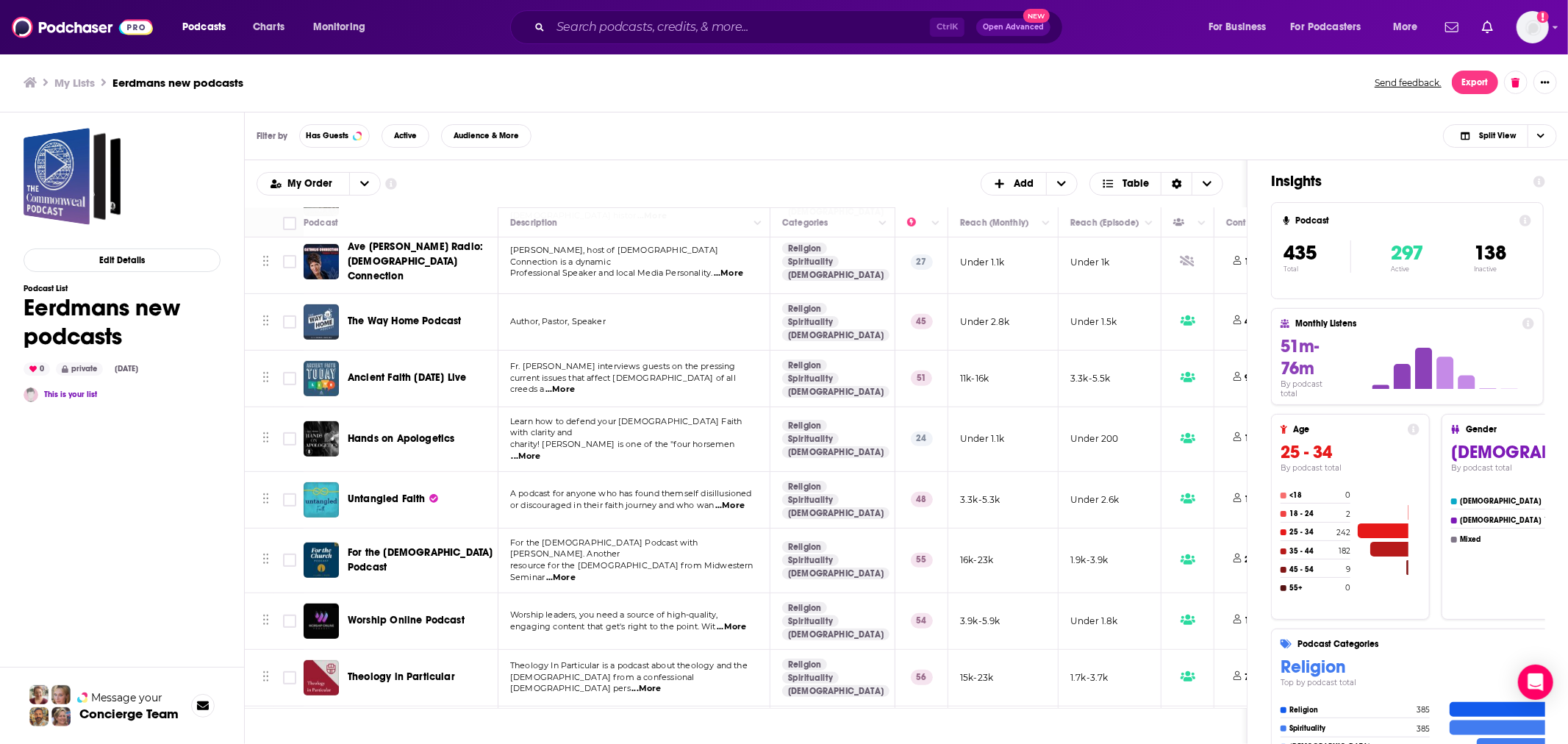
scroll to position [5446, 0]
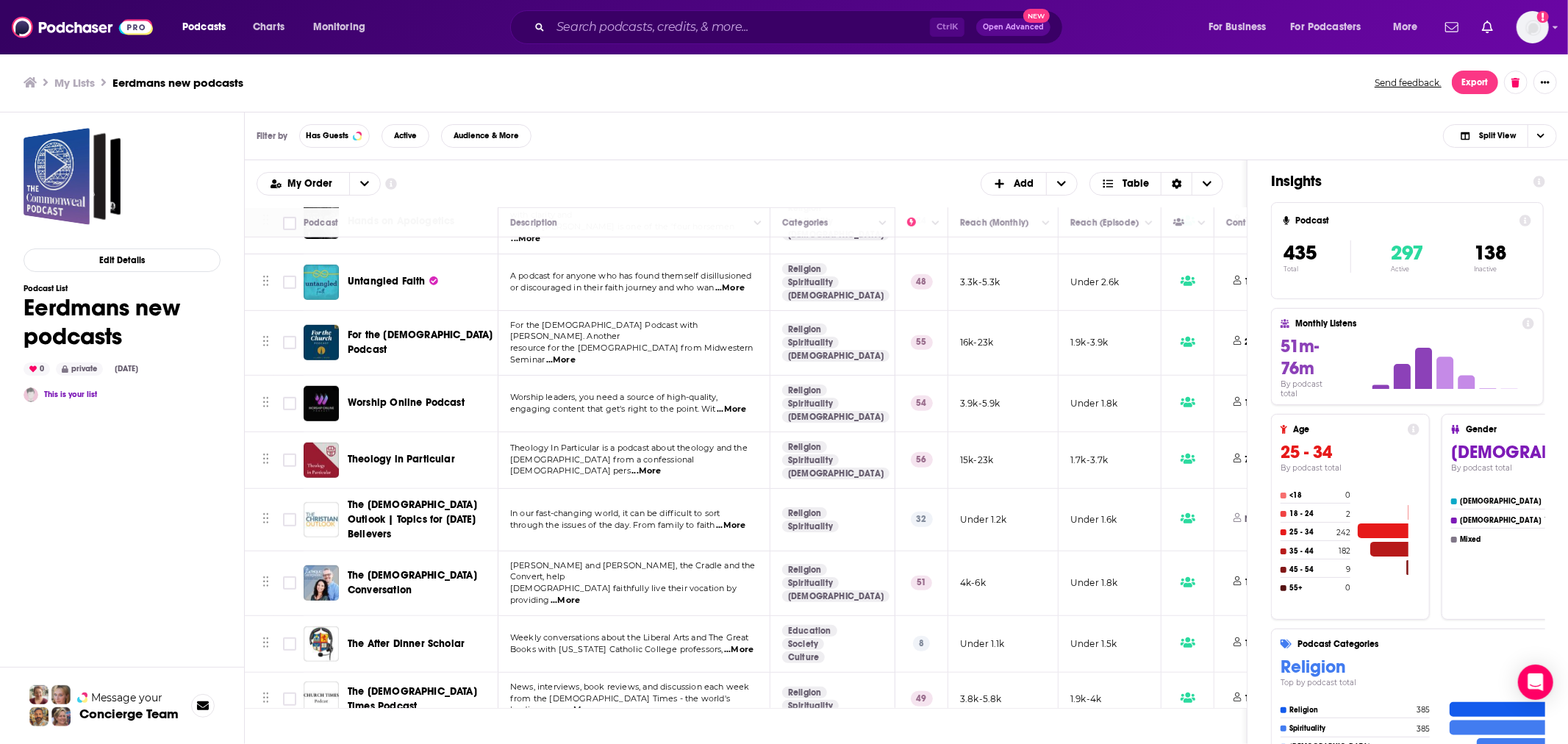
click at [660, 727] on td "Features author and [DEMOGRAPHIC_DATA] [PERSON_NAME] and host [PERSON_NAME]. De…" at bounding box center [634, 755] width 272 height 57
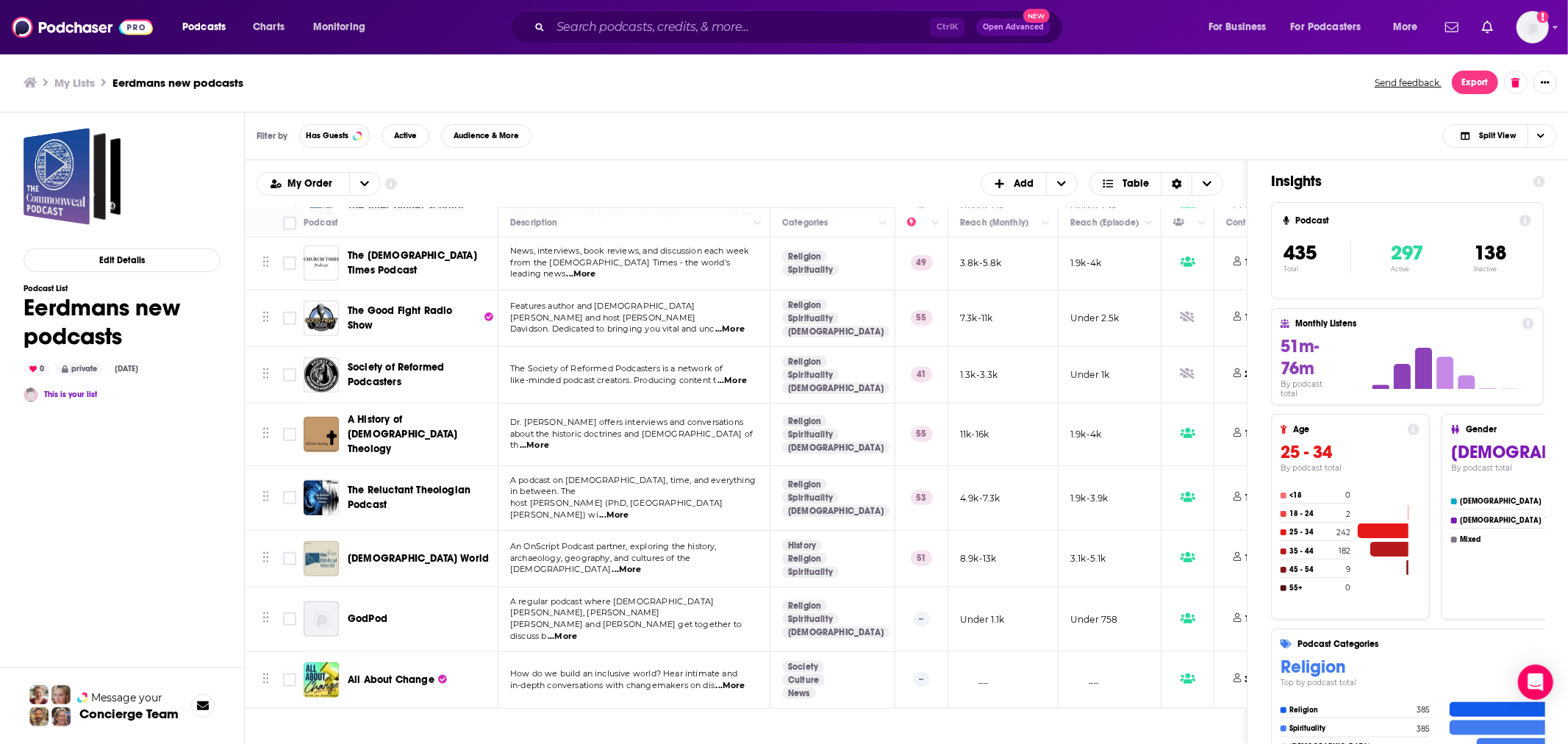
scroll to position [6099, 0]
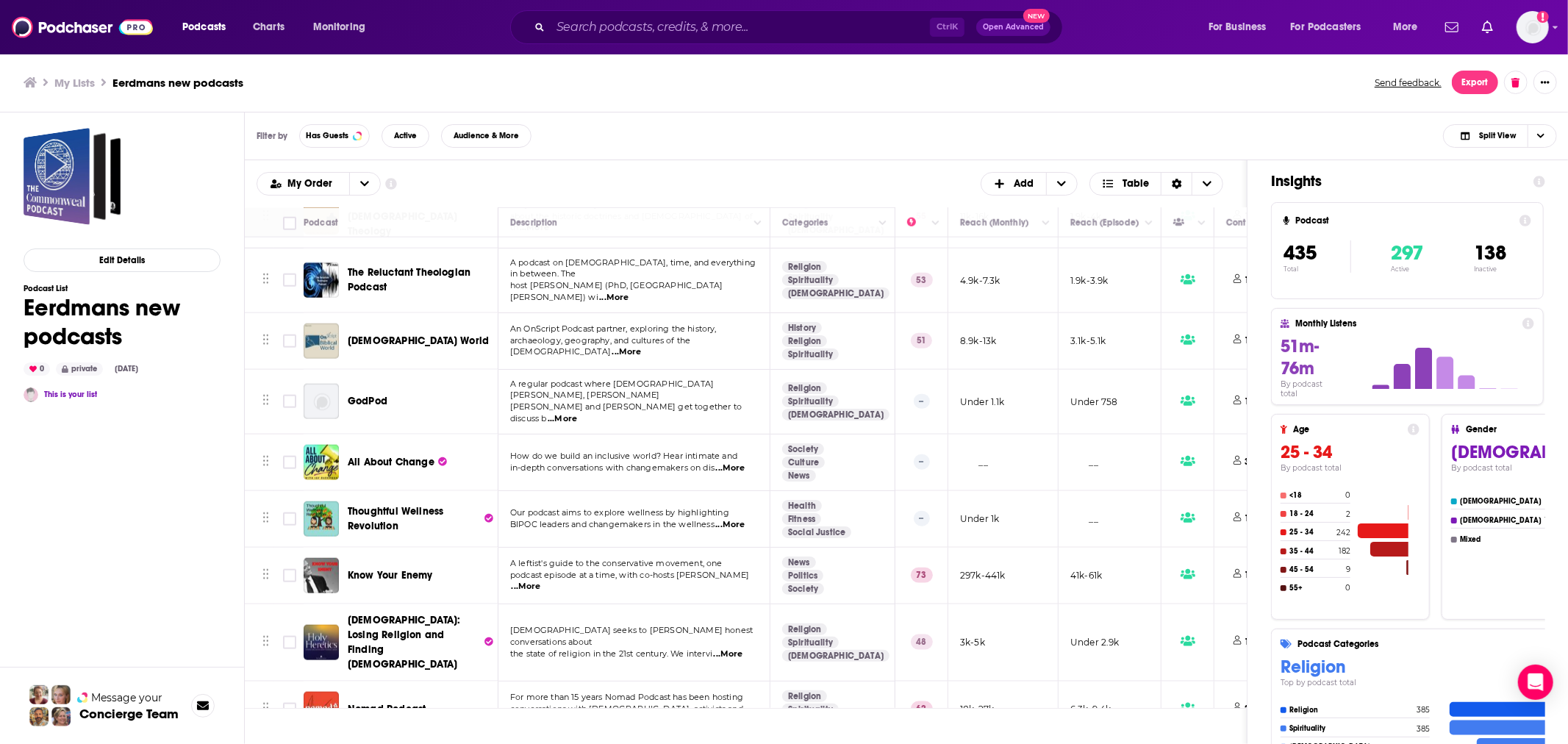
scroll to position [6317, 0]
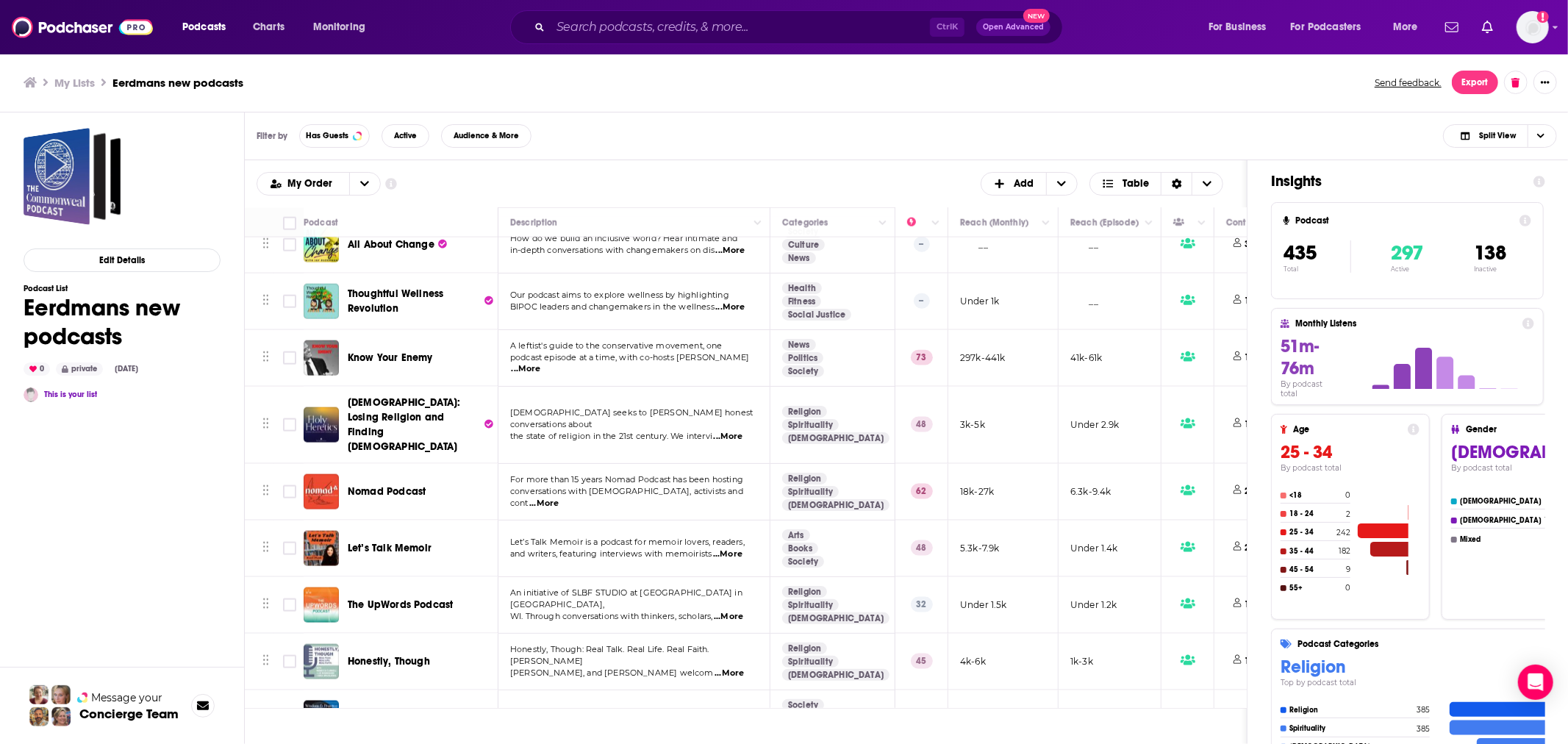
scroll to position [6535, 0]
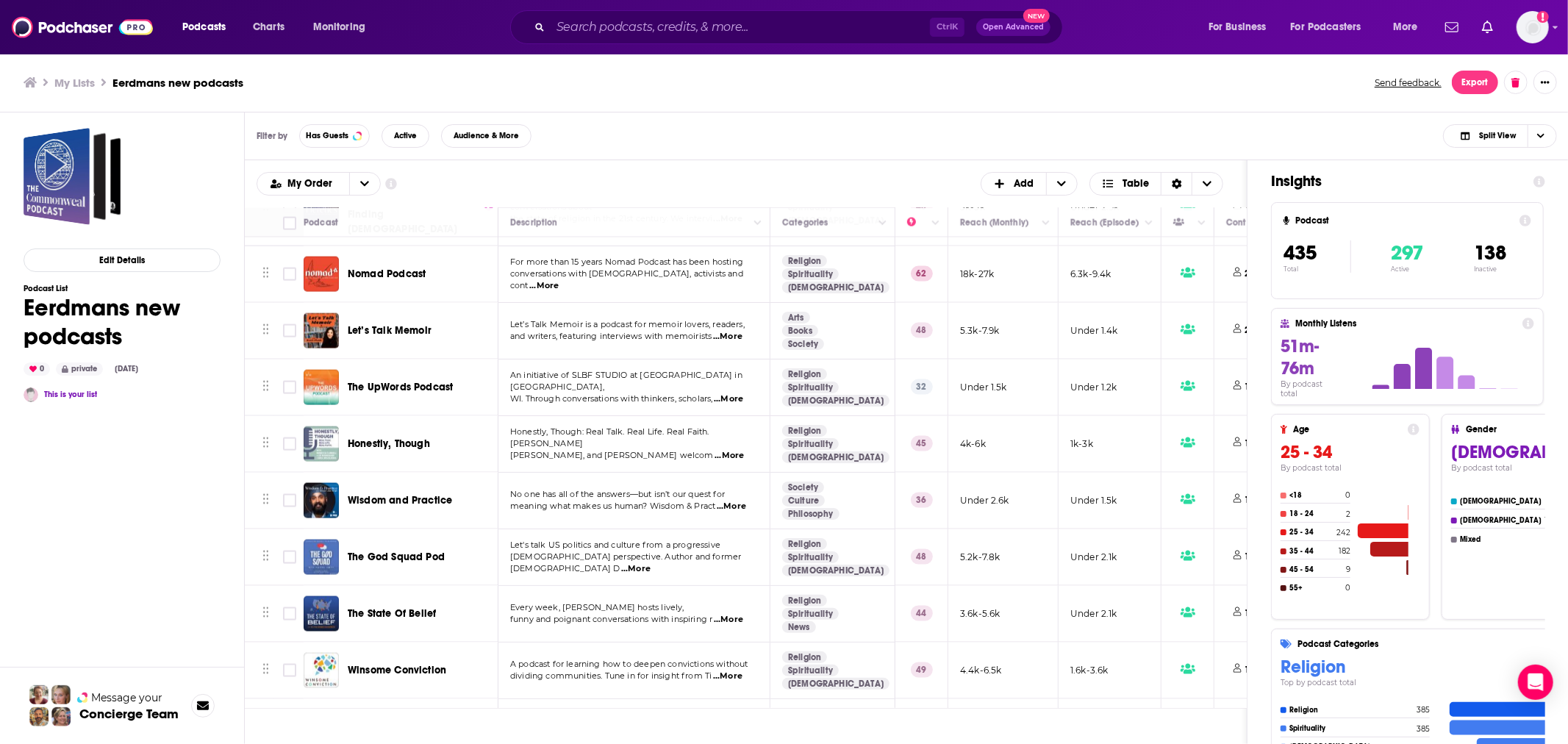
click at [731, 727] on span "...More" at bounding box center [721, 733] width 29 height 12
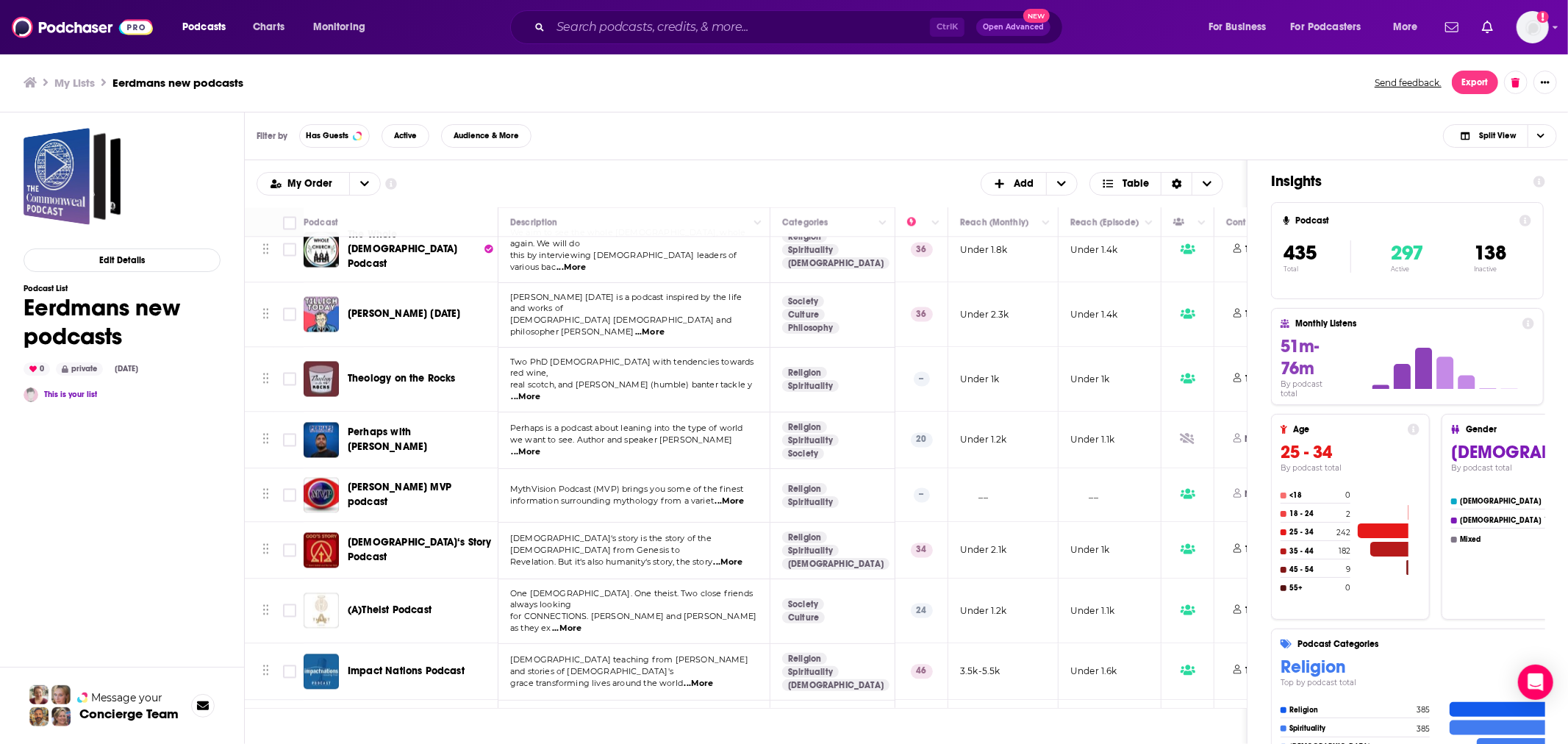
scroll to position [7406, 0]
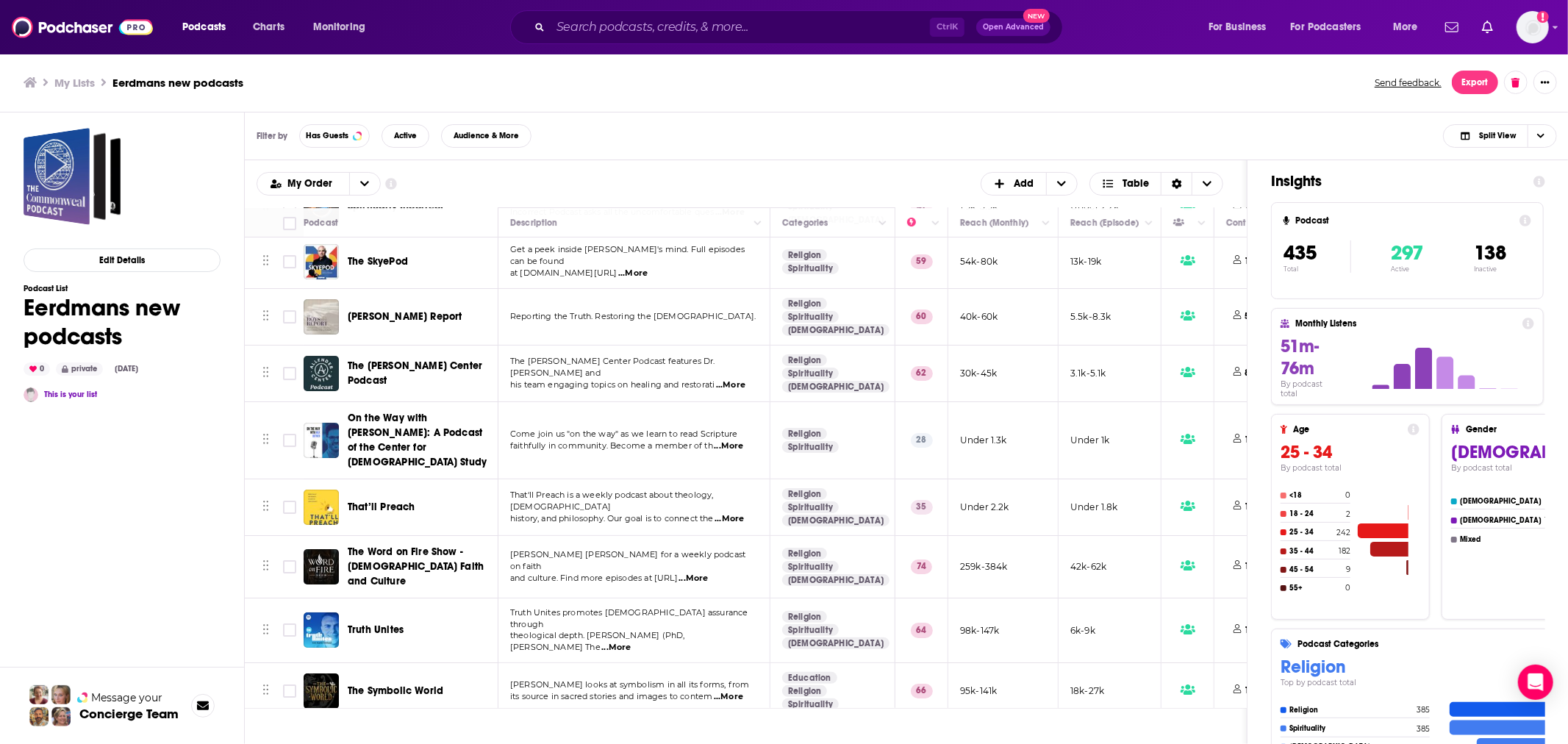
scroll to position [9367, 0]
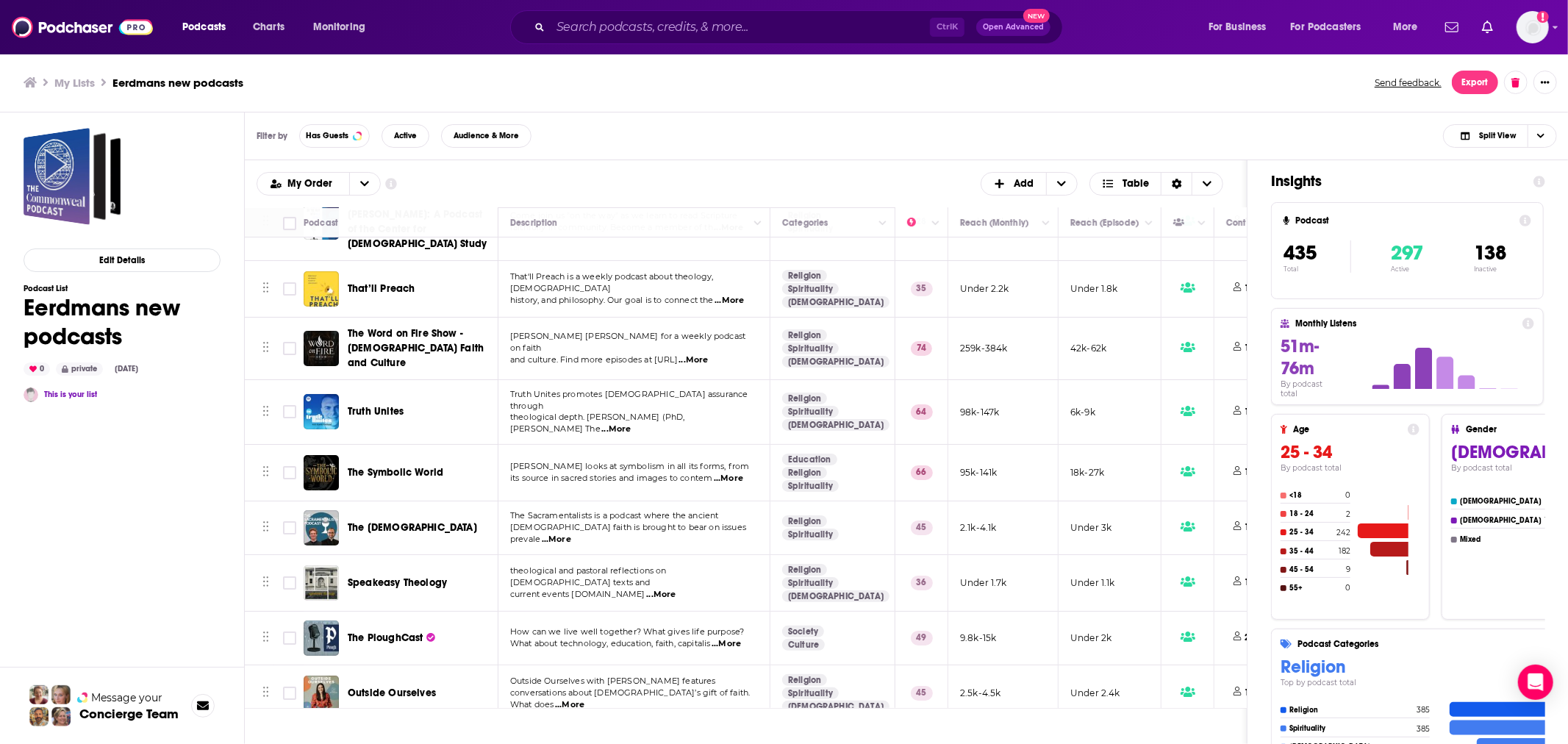
scroll to position [9584, 0]
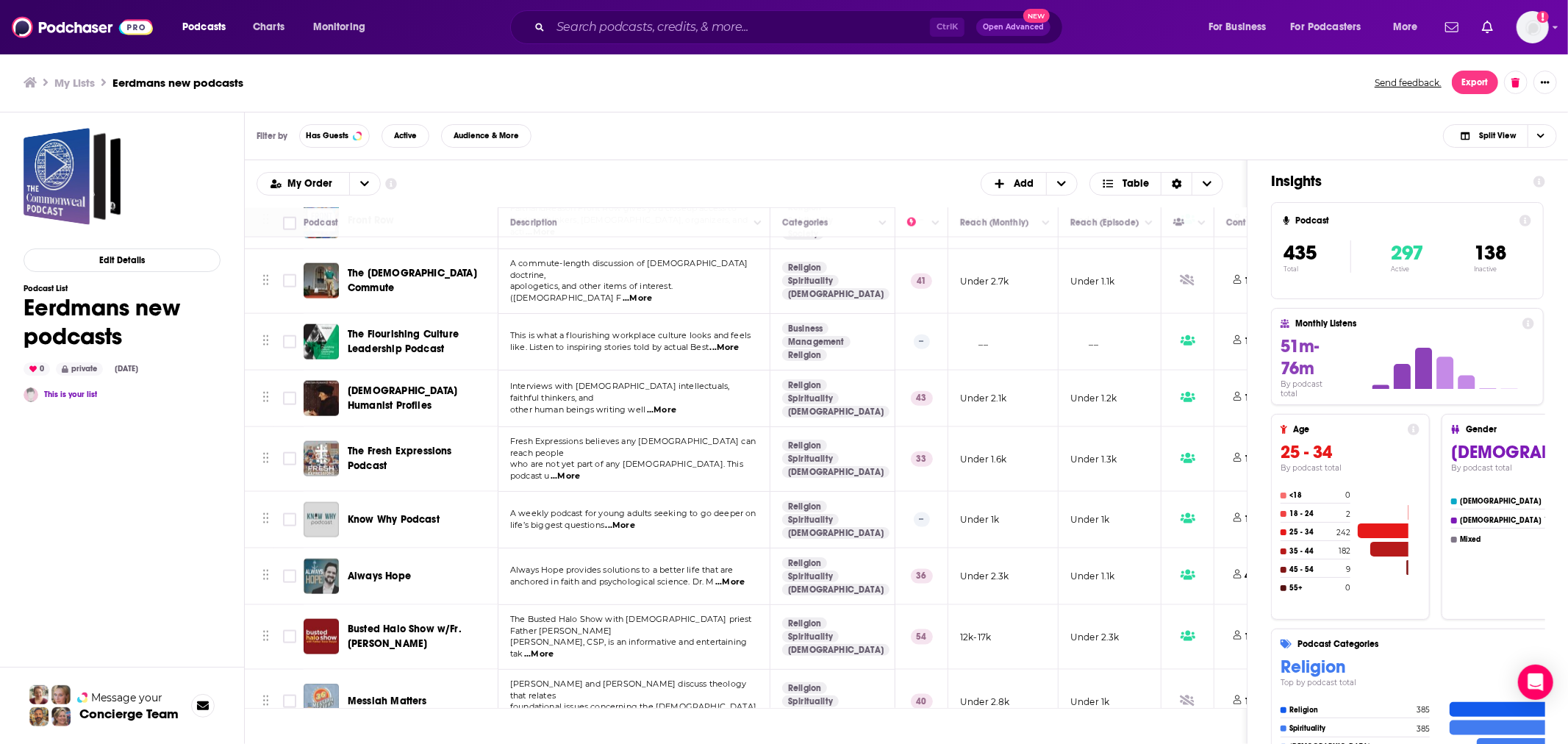
scroll to position [11110, 0]
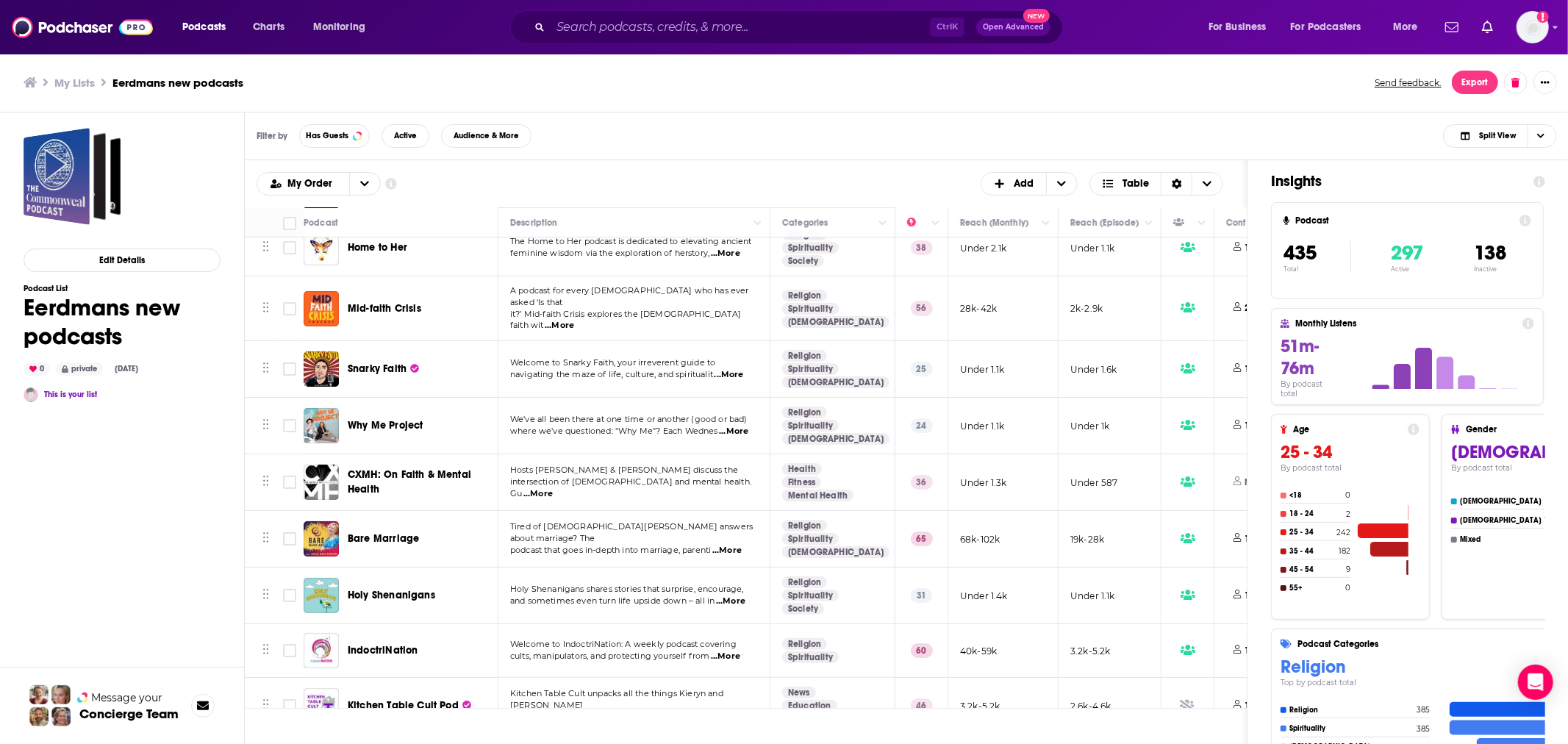
scroll to position [14376, 0]
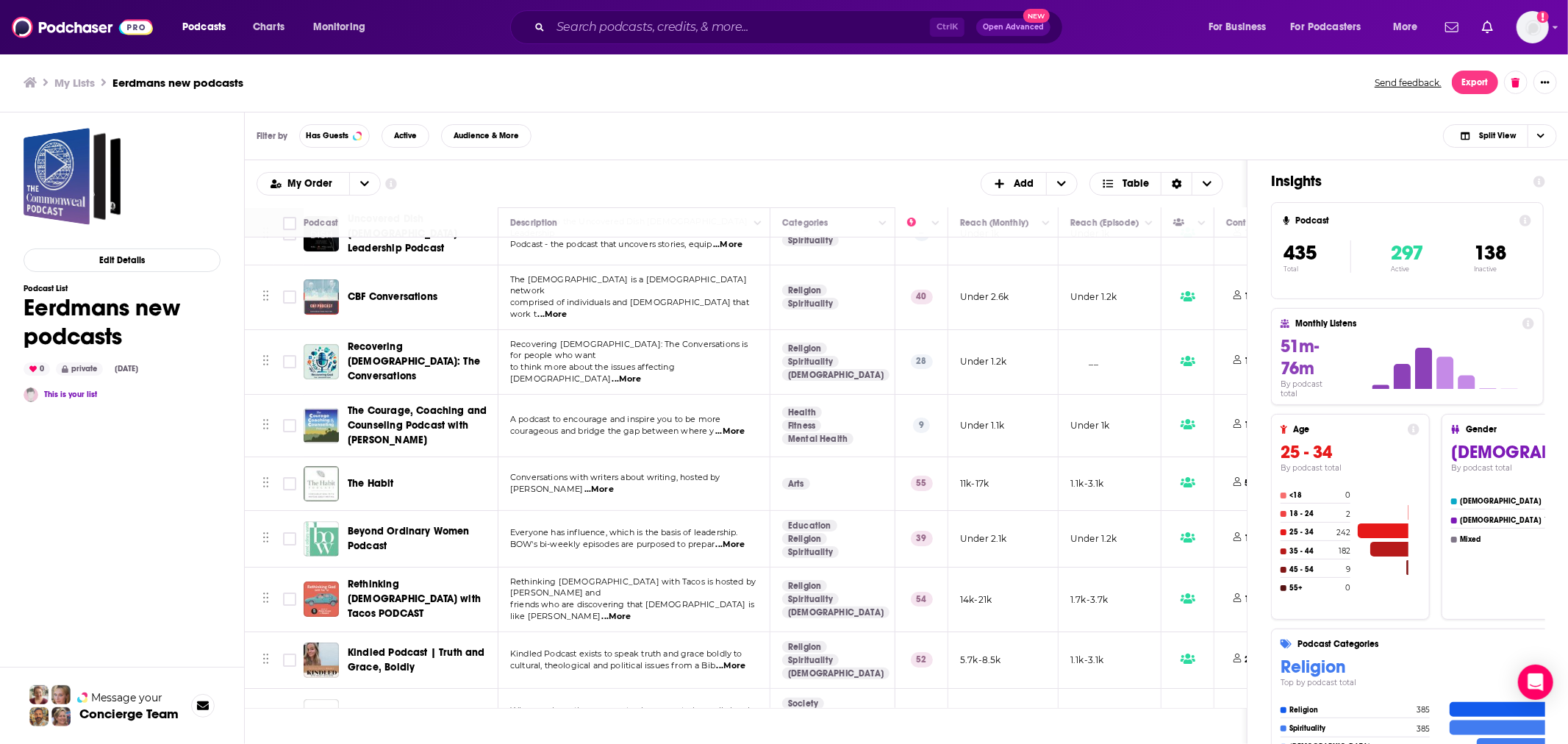
scroll to position [18734, 0]
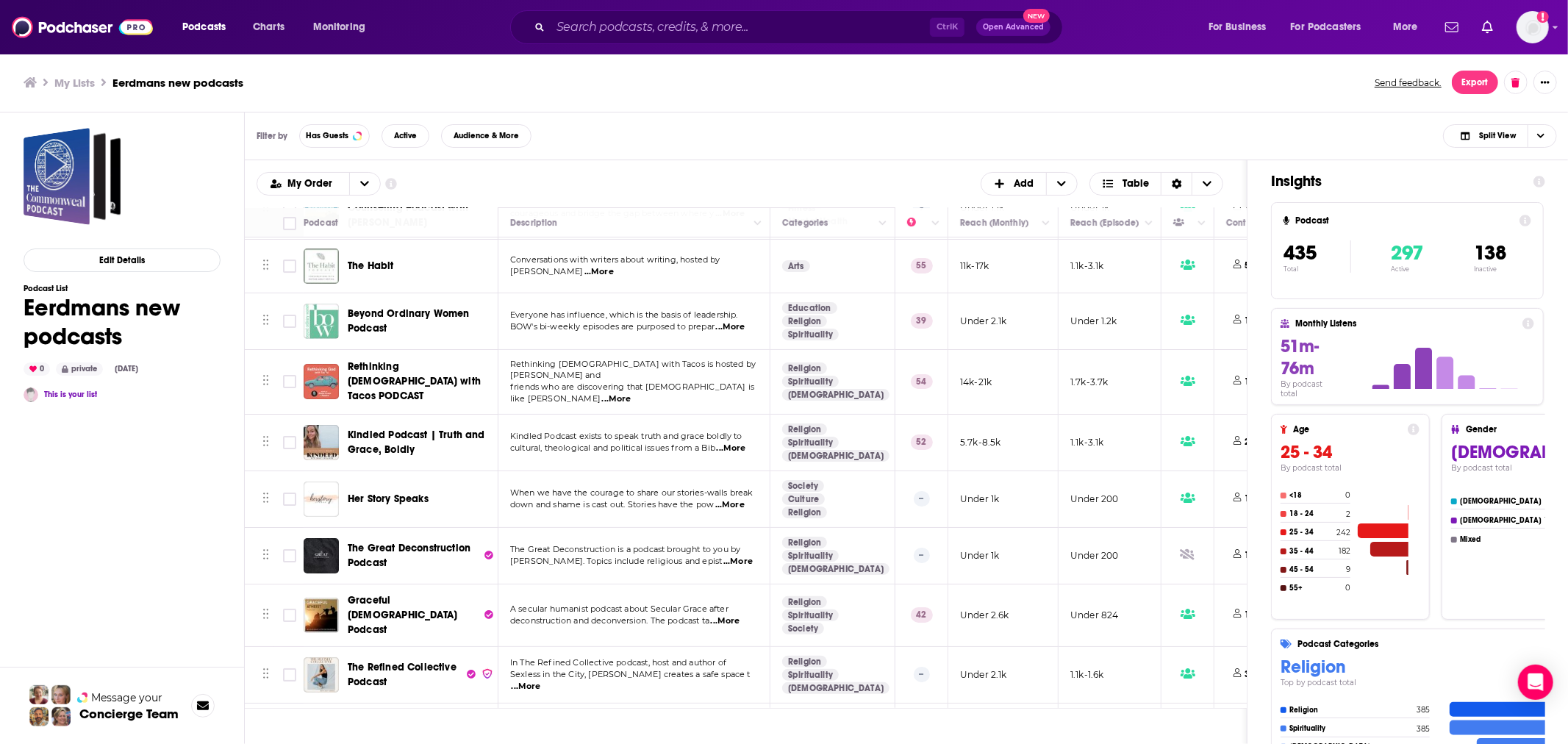
click at [223, 461] on div "Edit Details Podcast List [PERSON_NAME] new podcasts 0 private [DATE] This is y…" at bounding box center [122, 484] width 245 height 743
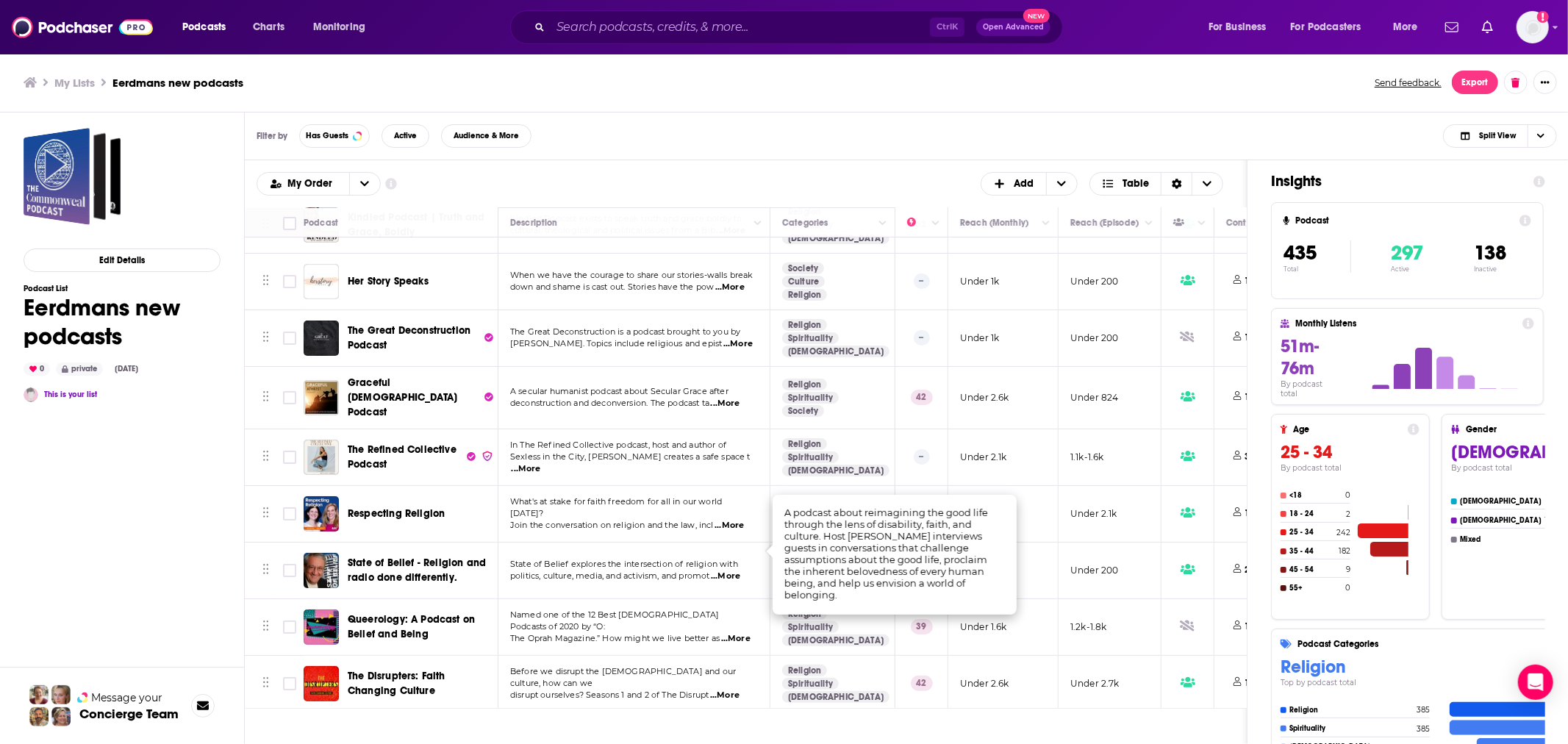
click at [206, 553] on div "Edit Details Podcast List [PERSON_NAME] new podcasts 0 private [DATE] This is y…" at bounding box center [122, 491] width 197 height 727
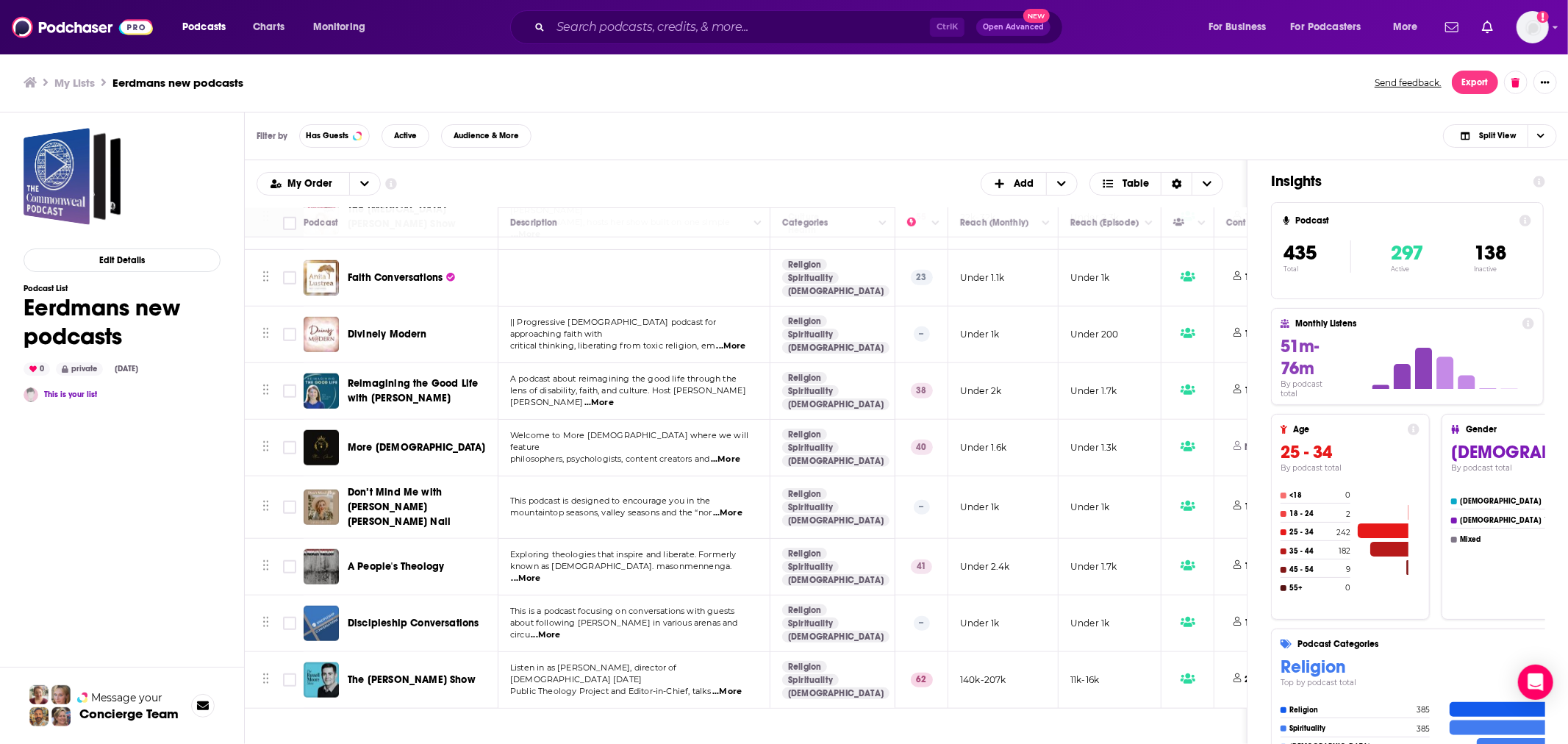
scroll to position [20040, 0]
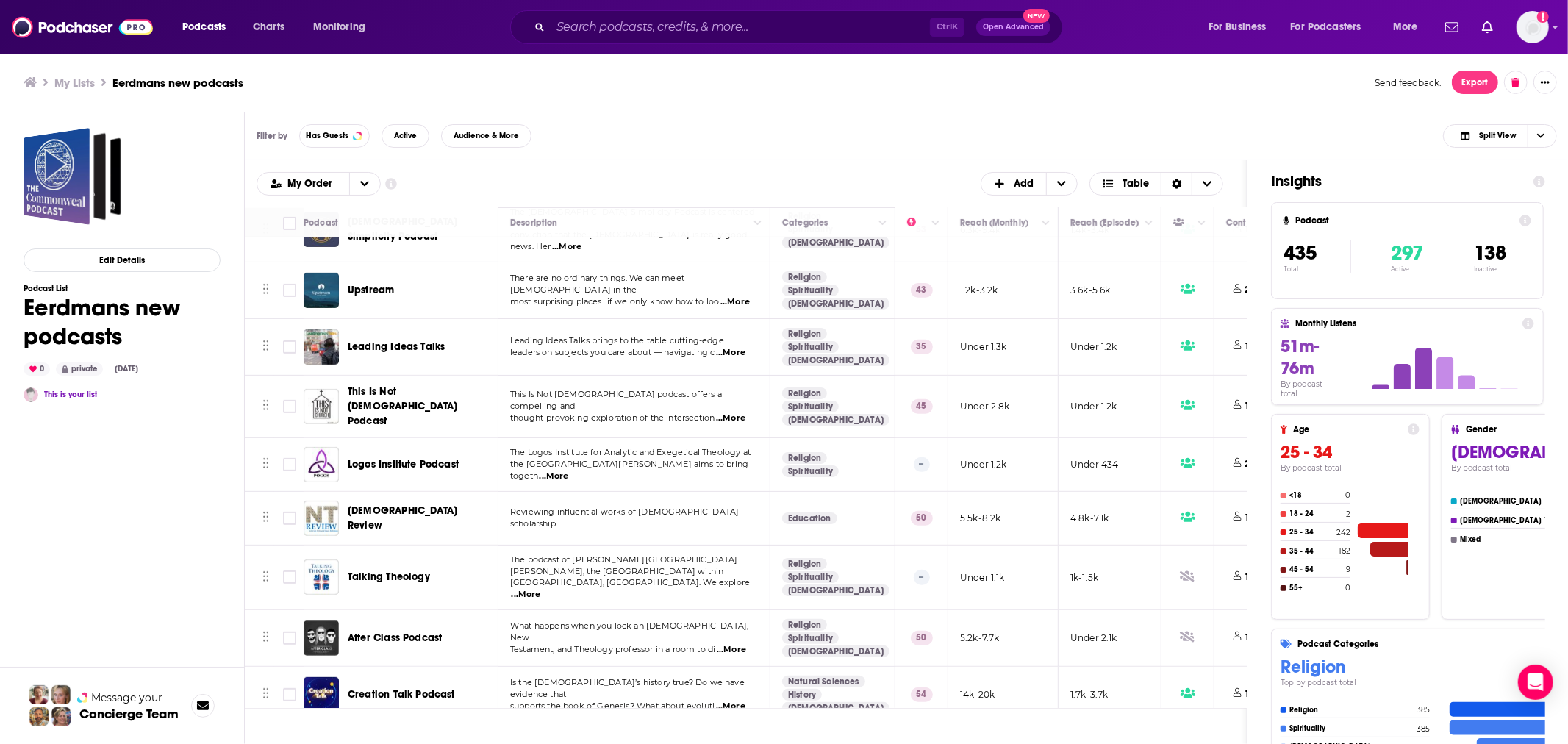
scroll to position [24120, 0]
